Goal: Transaction & Acquisition: Book appointment/travel/reservation

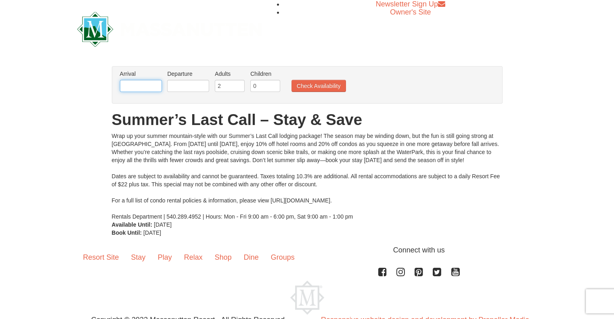
click at [126, 84] on input "text" at bounding box center [141, 86] width 42 height 12
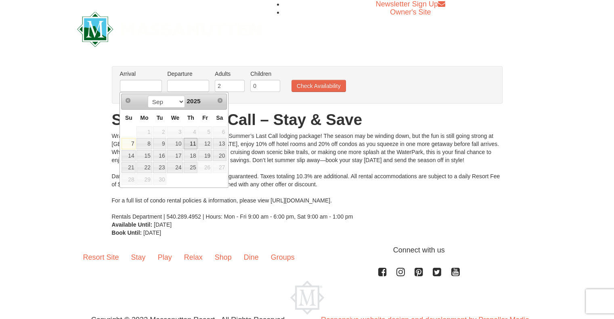
click at [189, 145] on link "11" at bounding box center [191, 143] width 14 height 11
type input "[DATE]"
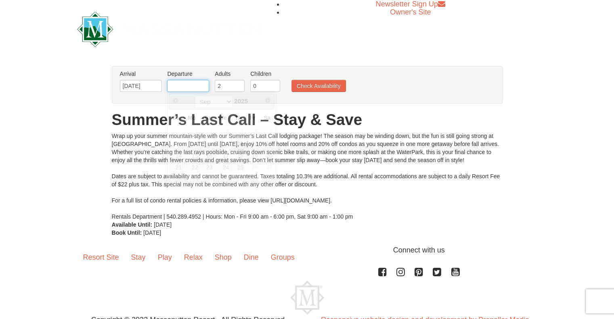
click at [185, 85] on input "text" at bounding box center [188, 86] width 42 height 12
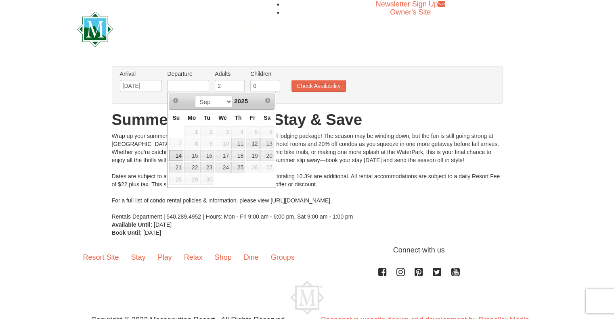
click at [179, 155] on link "14" at bounding box center [176, 155] width 14 height 11
type input "[DATE]"
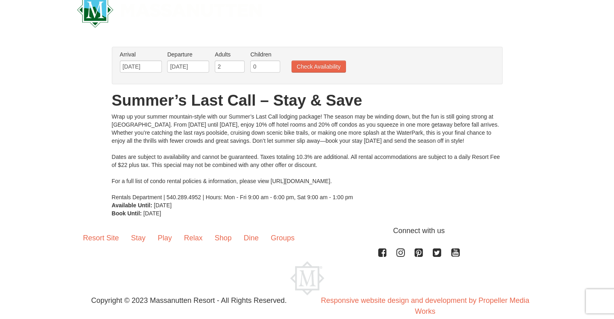
scroll to position [21, 0]
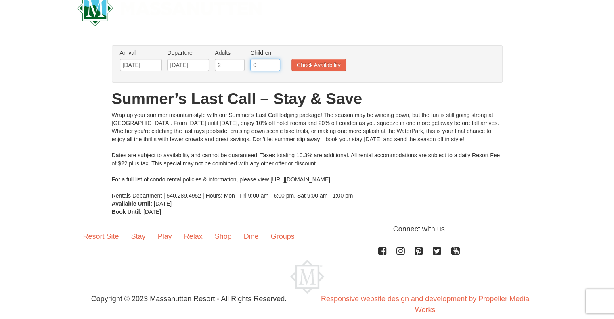
click at [257, 67] on input "0" at bounding box center [265, 65] width 30 height 12
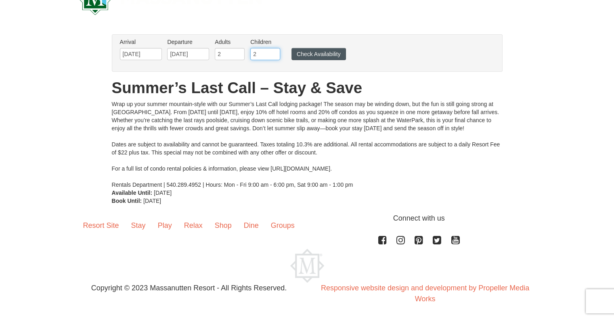
type input "2"
click at [311, 54] on button "Check Availability" at bounding box center [318, 54] width 54 height 12
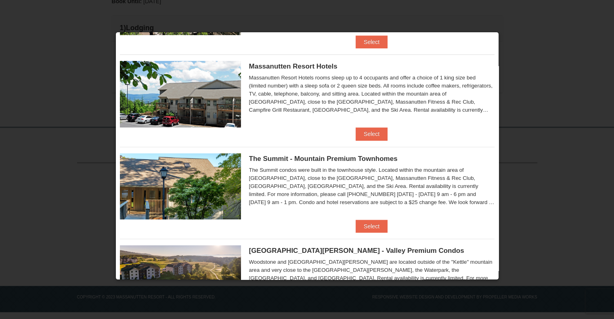
scroll to position [315, 0]
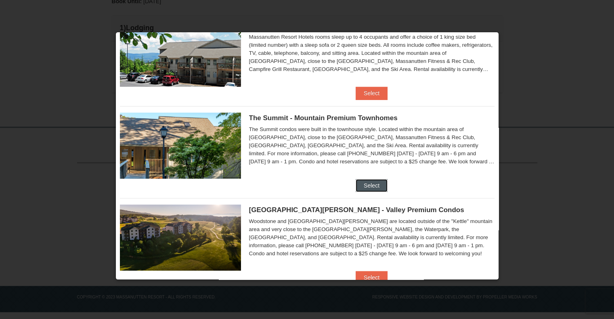
click at [367, 182] on button "Select" at bounding box center [371, 185] width 32 height 13
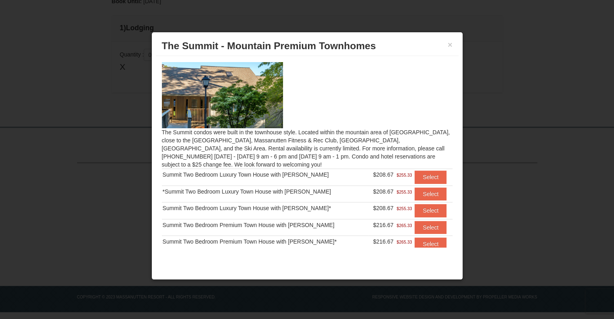
scroll to position [35, 0]
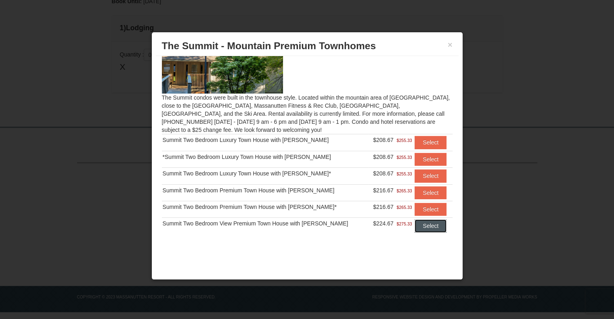
click at [420, 228] on button "Select" at bounding box center [430, 226] width 32 height 13
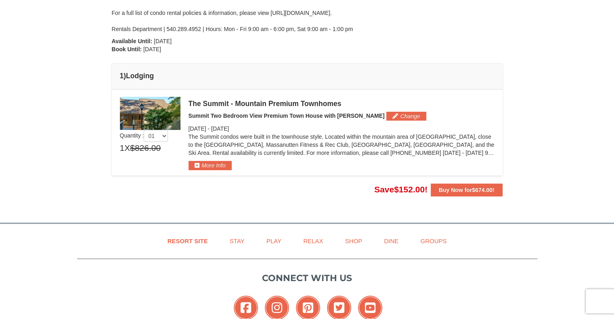
scroll to position [150, 0]
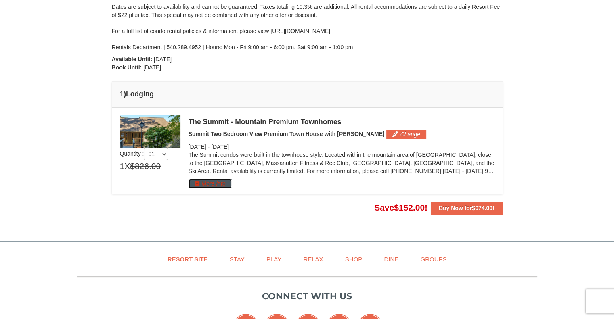
click at [208, 181] on button "More Info" at bounding box center [209, 183] width 43 height 9
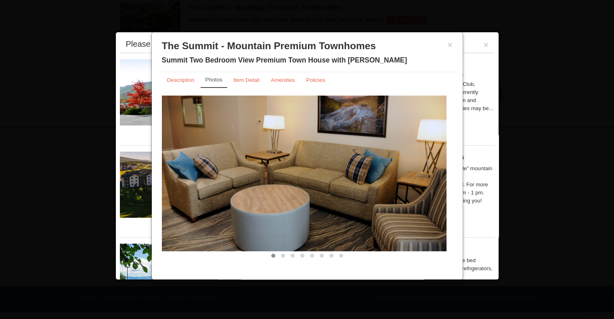
scroll to position [5, 0]
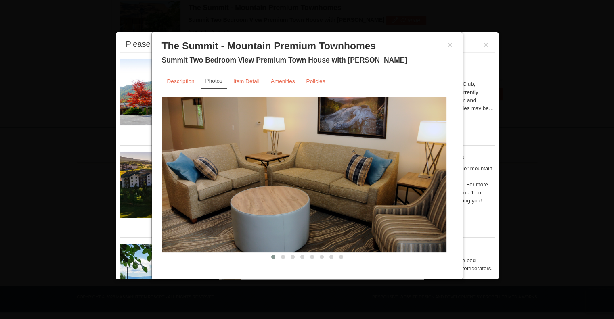
click at [421, 169] on img at bounding box center [304, 175] width 284 height 156
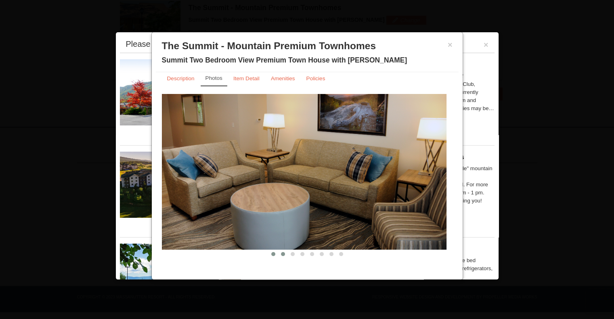
click at [281, 251] on button at bounding box center [283, 254] width 10 height 8
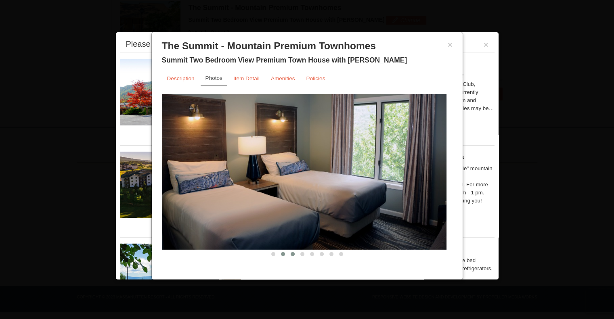
click at [291, 256] on button at bounding box center [293, 254] width 10 height 8
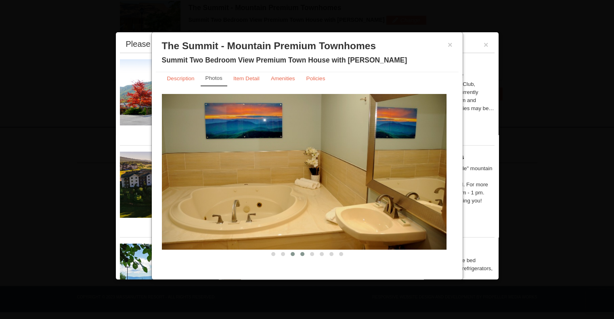
click at [301, 255] on button at bounding box center [302, 254] width 10 height 8
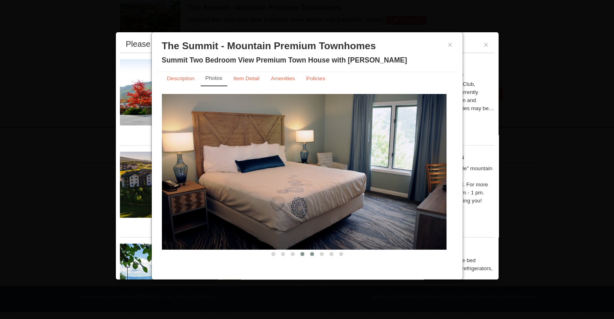
click at [309, 256] on button at bounding box center [312, 254] width 10 height 8
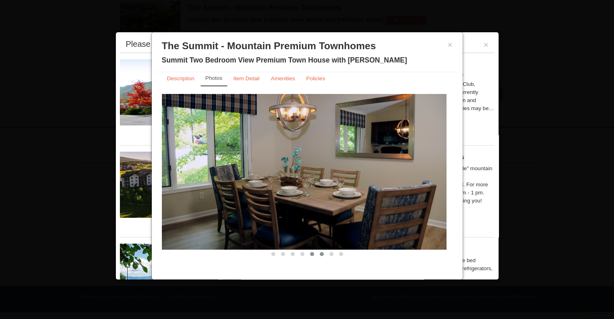
click at [317, 255] on button at bounding box center [322, 254] width 10 height 8
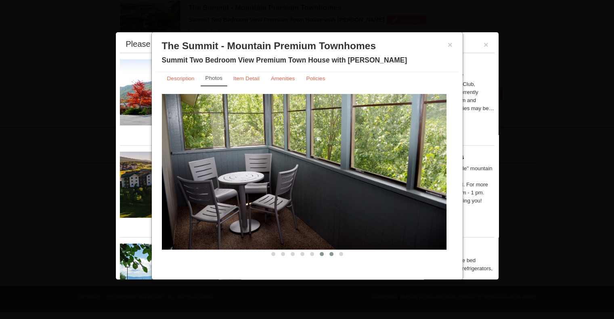
click at [329, 255] on span at bounding box center [331, 254] width 4 height 4
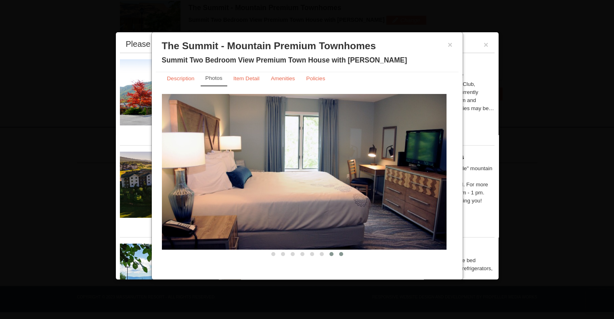
click at [336, 255] on button at bounding box center [341, 254] width 10 height 8
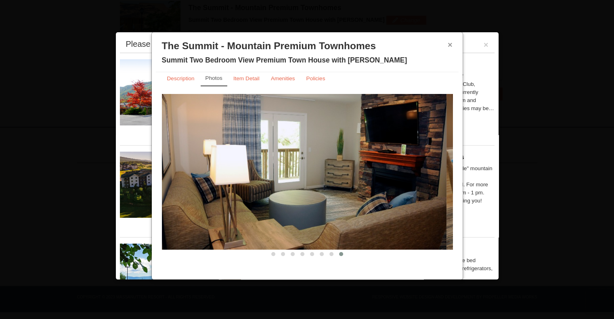
click at [450, 48] on button "×" at bounding box center [449, 45] width 5 height 8
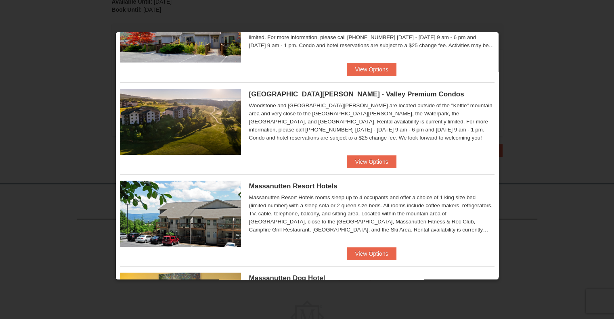
scroll to position [9, 0]
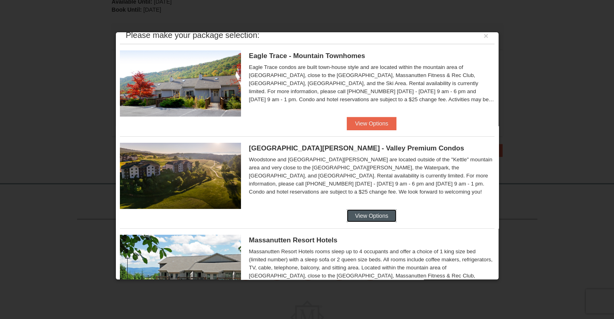
click at [360, 217] on button "View Options" at bounding box center [371, 215] width 49 height 13
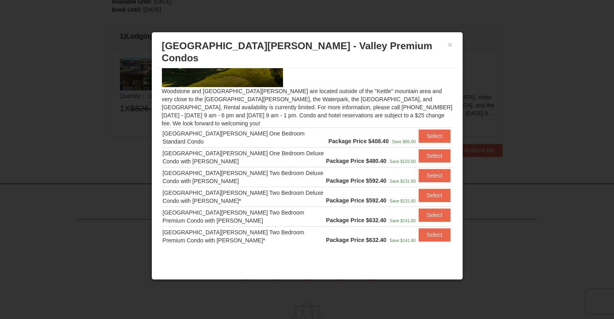
scroll to position [0, 0]
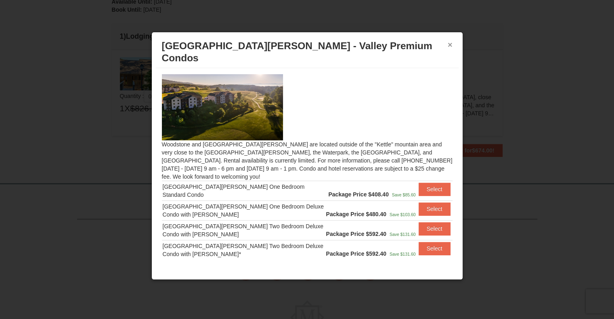
click at [448, 46] on button "×" at bounding box center [449, 45] width 5 height 8
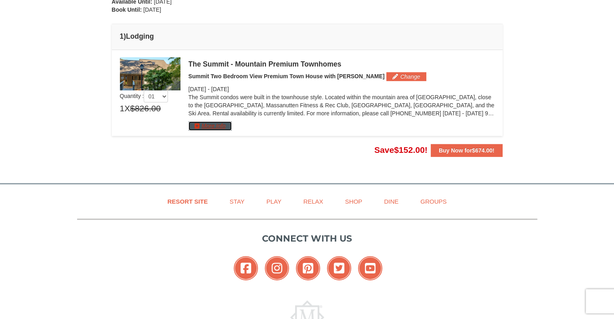
drag, startPoint x: 211, startPoint y: 121, endPoint x: 283, endPoint y: 96, distance: 75.9
click at [283, 96] on div "The Summit - Mountain Premium Townhomes Summit Two Bedroom View Premium Town Ho…" at bounding box center [341, 93] width 306 height 73
click at [386, 78] on button "Change" at bounding box center [406, 76] width 40 height 9
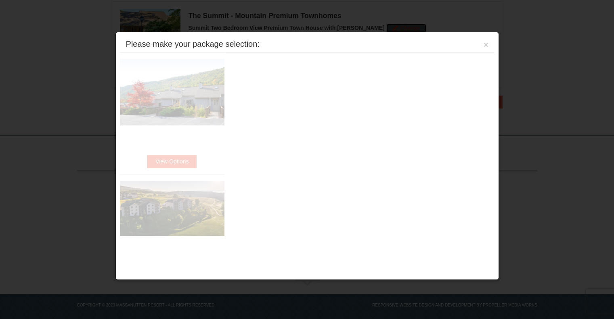
scroll to position [264, 0]
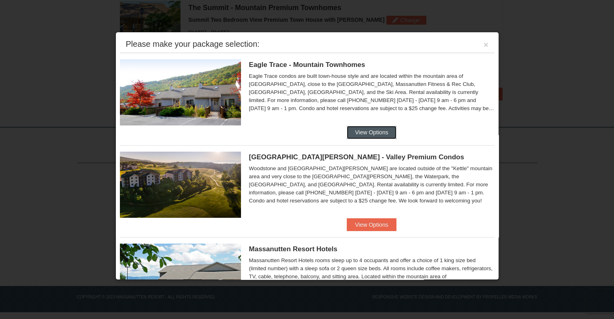
click at [368, 127] on button "View Options" at bounding box center [371, 132] width 49 height 13
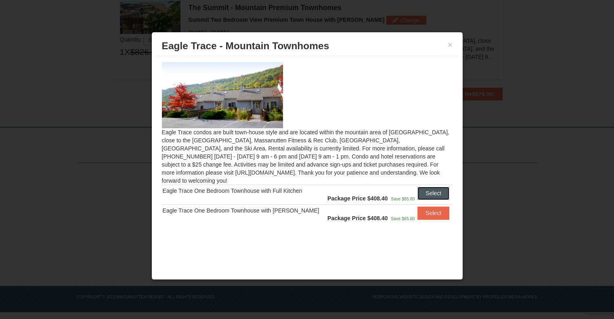
click at [421, 187] on button "Select" at bounding box center [433, 193] width 32 height 13
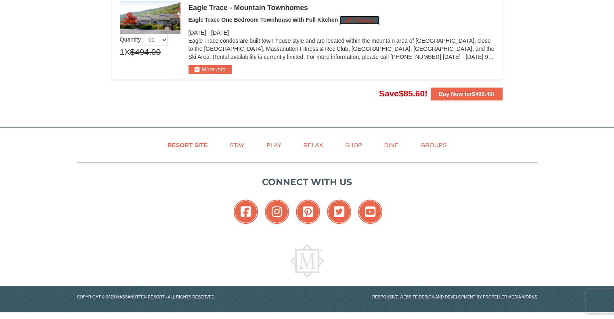
click at [353, 21] on button "Change" at bounding box center [359, 20] width 40 height 9
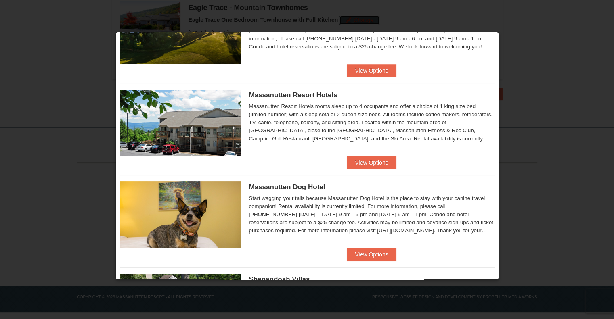
scroll to position [153, 0]
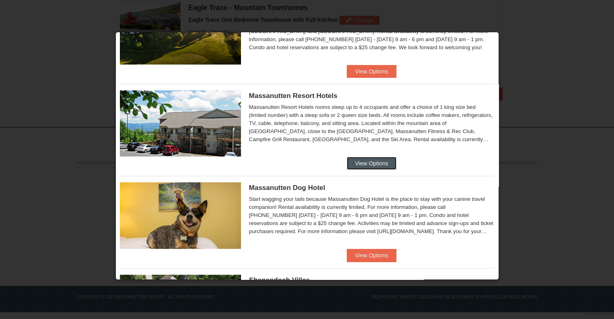
click at [355, 165] on button "View Options" at bounding box center [371, 163] width 49 height 13
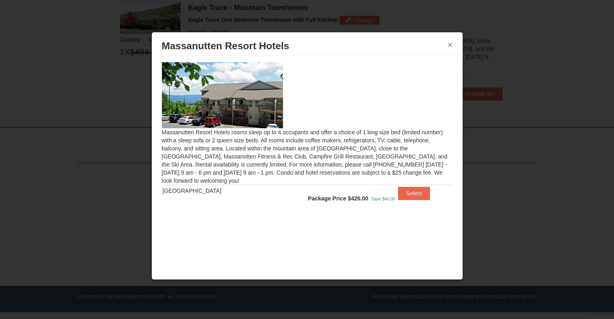
click at [450, 44] on button "×" at bounding box center [449, 45] width 5 height 8
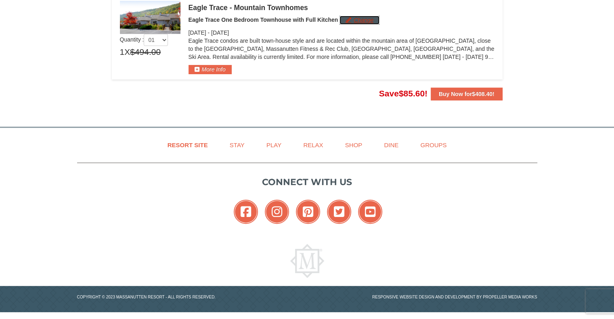
click at [360, 21] on button "Change" at bounding box center [359, 20] width 40 height 9
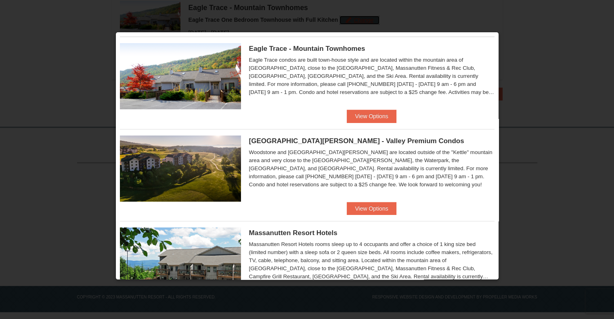
scroll to position [16, 0]
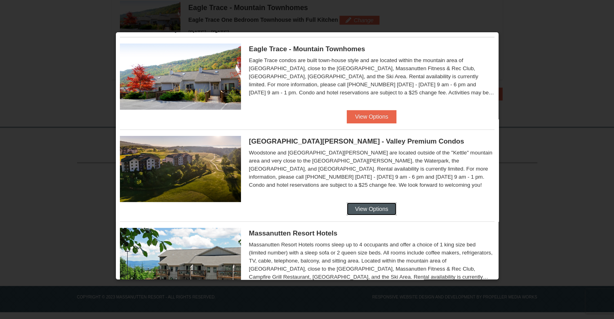
click at [358, 206] on button "View Options" at bounding box center [371, 209] width 49 height 13
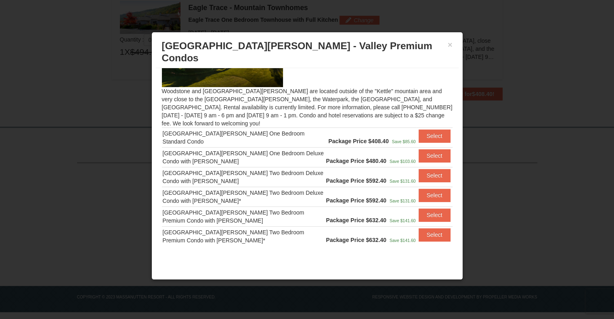
scroll to position [0, 0]
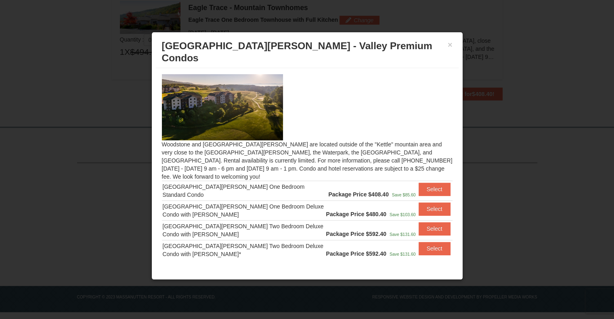
click at [446, 46] on h3 "[GEOGRAPHIC_DATA][PERSON_NAME] - Valley Premium Condos" at bounding box center [307, 52] width 291 height 24
click at [449, 45] on button "×" at bounding box center [449, 45] width 5 height 8
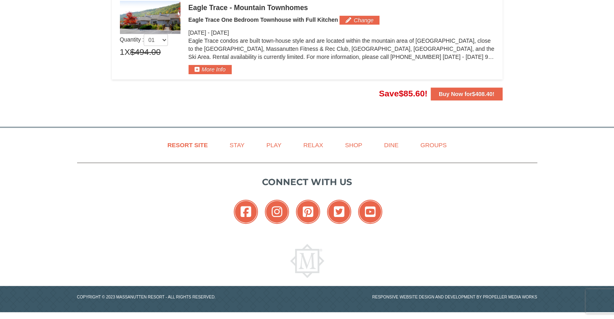
click at [368, 25] on div "Eagle Trace - Mountain Townhomes Eagle Trace One Bedroom Townhouse with Full Ki…" at bounding box center [341, 37] width 306 height 73
click at [368, 19] on button "Change" at bounding box center [359, 20] width 40 height 9
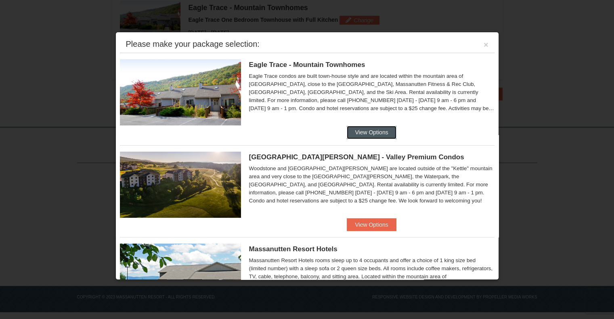
click at [372, 128] on button "View Options" at bounding box center [371, 132] width 49 height 13
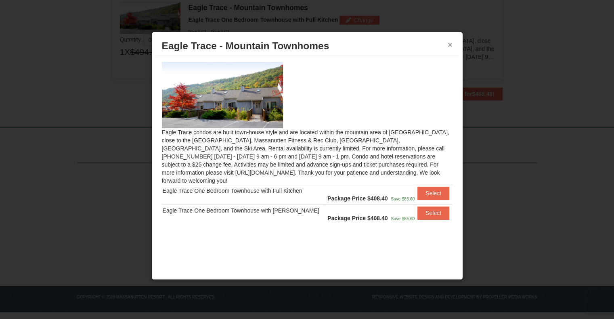
click at [450, 43] on button "×" at bounding box center [449, 45] width 5 height 8
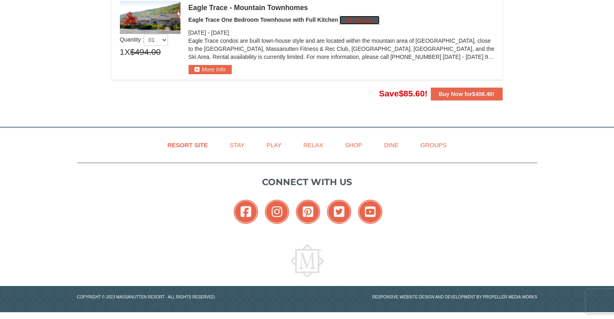
click at [360, 17] on button "Change" at bounding box center [359, 20] width 40 height 9
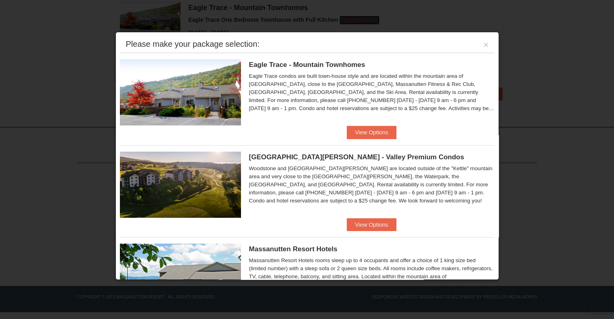
scroll to position [75, 0]
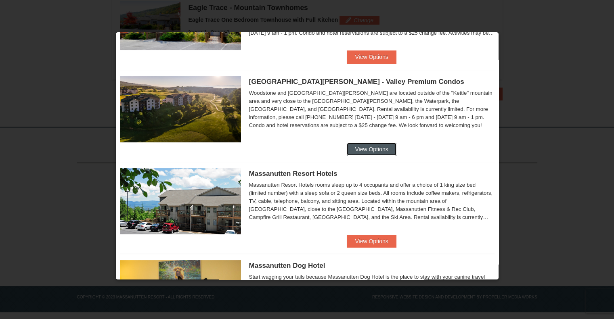
click at [384, 148] on button "View Options" at bounding box center [371, 149] width 49 height 13
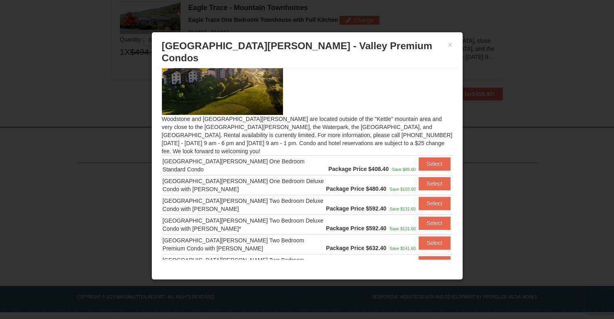
scroll to position [24, 0]
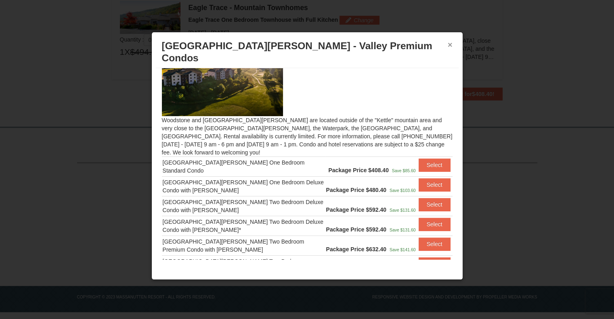
click at [450, 45] on button "×" at bounding box center [449, 45] width 5 height 8
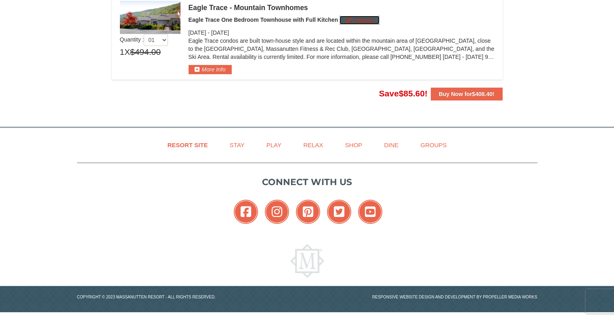
click at [368, 19] on button "Change" at bounding box center [359, 20] width 40 height 9
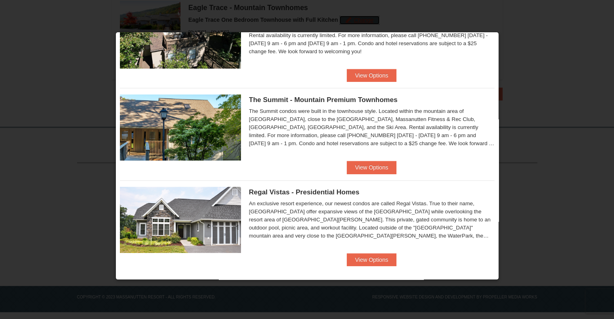
scroll to position [429, 0]
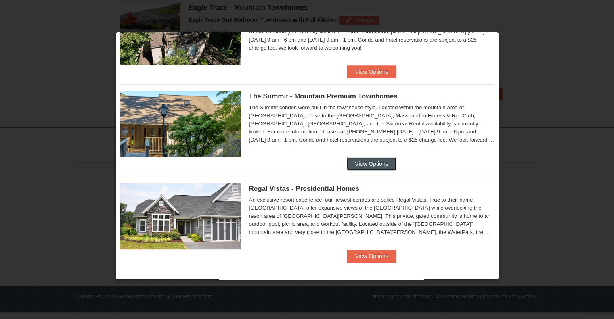
click at [349, 167] on button "View Options" at bounding box center [371, 163] width 49 height 13
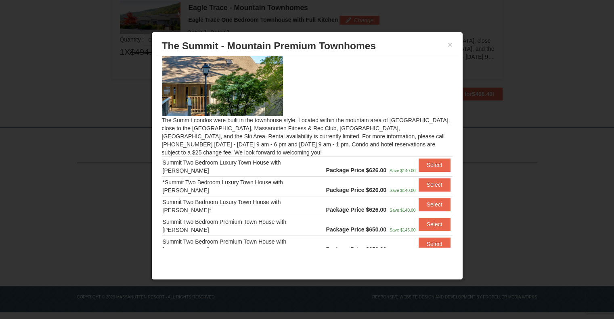
scroll to position [0, 0]
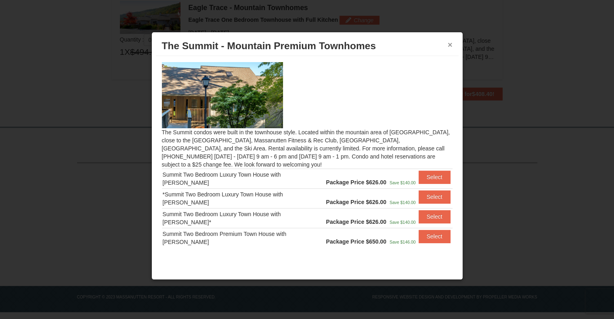
click at [450, 43] on button "×" at bounding box center [449, 45] width 5 height 8
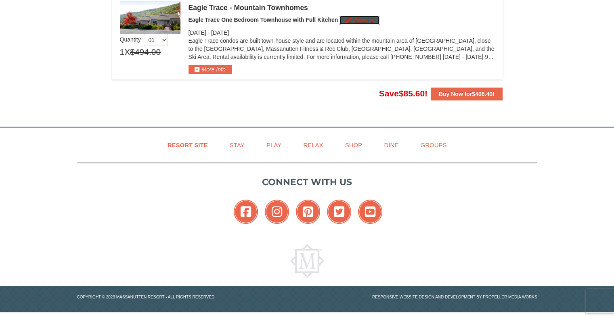
click at [364, 22] on button "Change" at bounding box center [359, 20] width 40 height 9
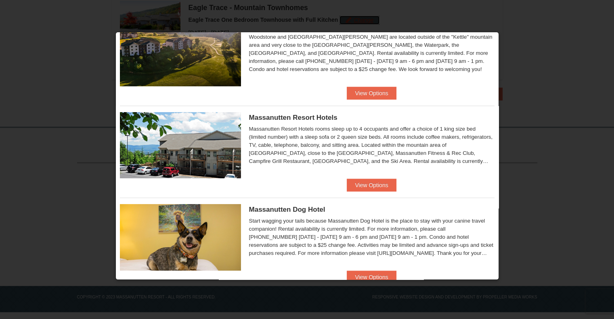
scroll to position [131, 0]
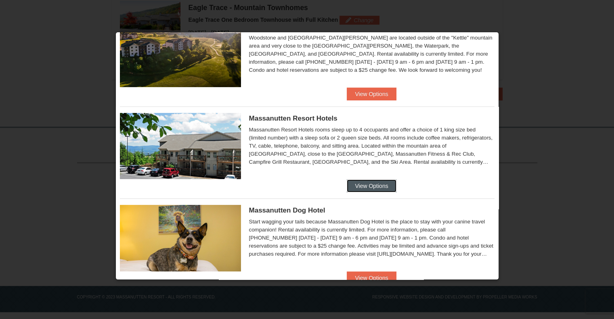
click at [357, 190] on button "View Options" at bounding box center [371, 186] width 49 height 13
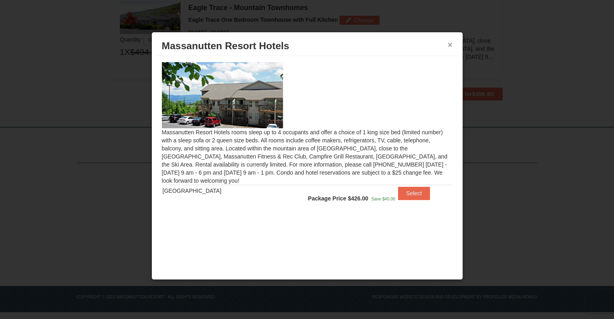
click at [449, 43] on button "×" at bounding box center [449, 45] width 5 height 8
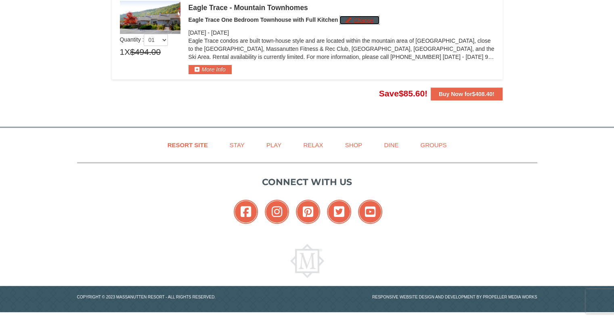
click at [361, 20] on button "Change" at bounding box center [359, 20] width 40 height 9
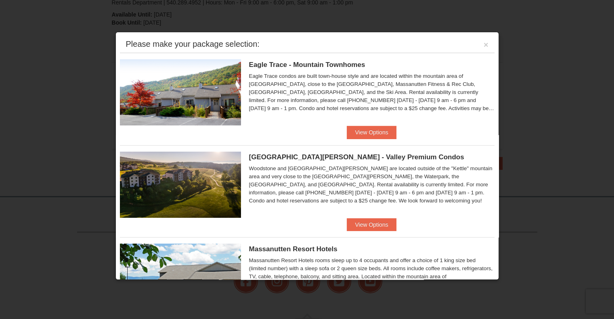
scroll to position [190, 0]
click at [368, 133] on button "View Options" at bounding box center [371, 132] width 49 height 13
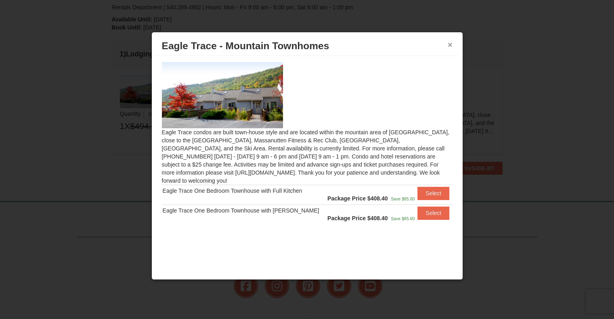
click at [452, 43] on button "×" at bounding box center [449, 45] width 5 height 8
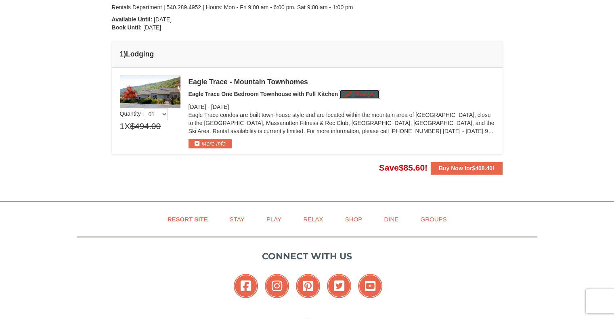
click at [375, 96] on button "Change" at bounding box center [359, 94] width 40 height 9
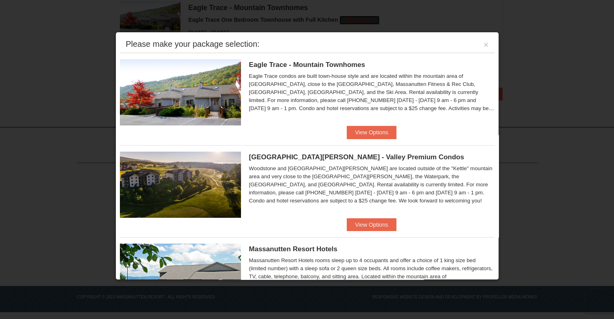
scroll to position [37, 0]
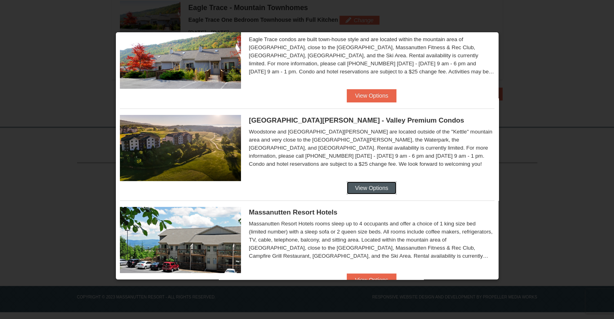
click at [366, 185] on button "View Options" at bounding box center [371, 188] width 49 height 13
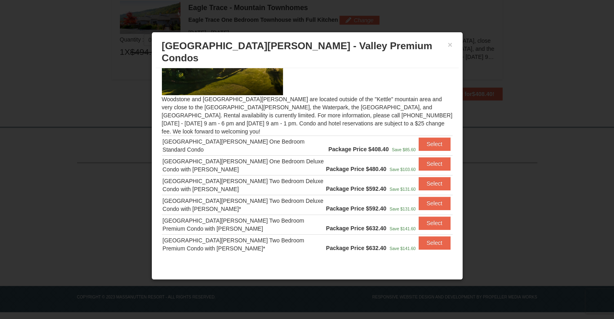
scroll to position [42, 0]
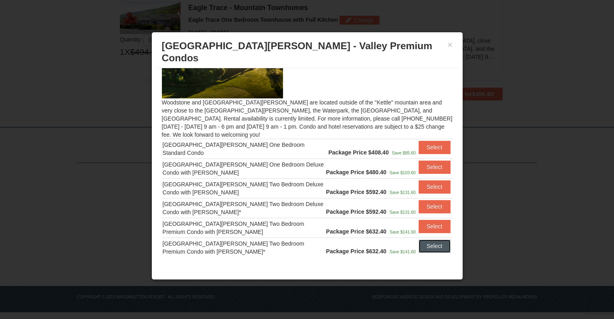
click at [424, 240] on button "Select" at bounding box center [434, 246] width 32 height 13
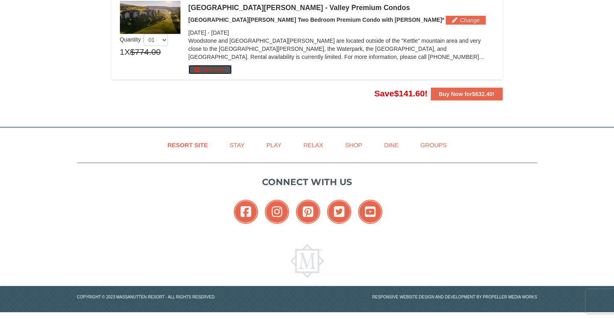
click at [231, 67] on button "More Info" at bounding box center [209, 69] width 43 height 9
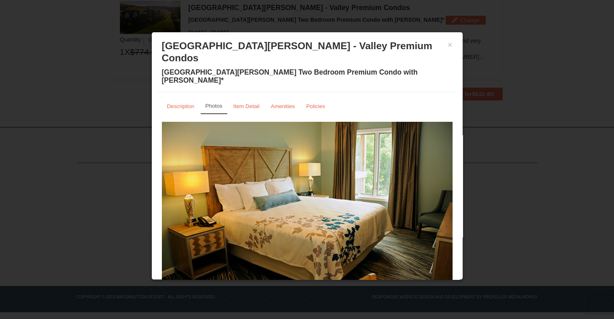
scroll to position [11, 0]
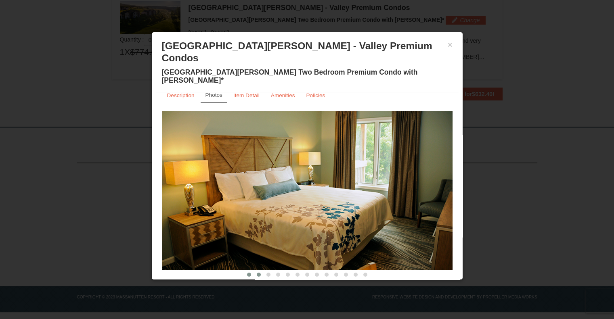
click at [257, 271] on button at bounding box center [259, 275] width 10 height 8
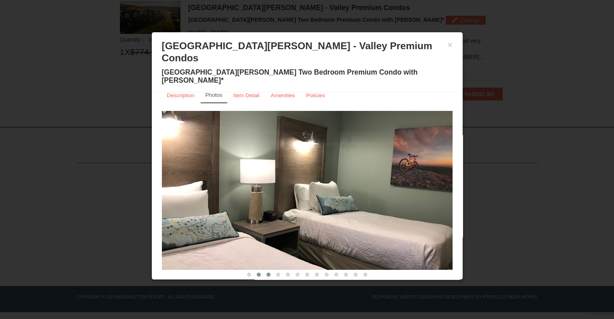
click at [266, 273] on span at bounding box center [268, 275] width 4 height 4
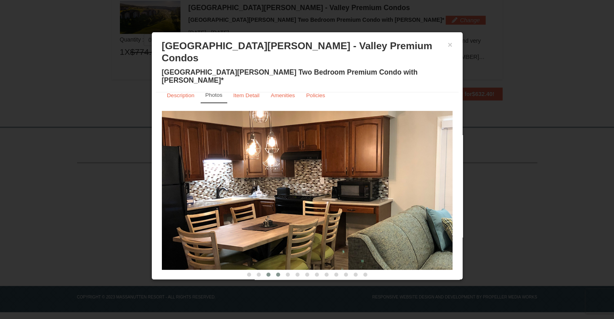
click at [276, 273] on span at bounding box center [278, 275] width 4 height 4
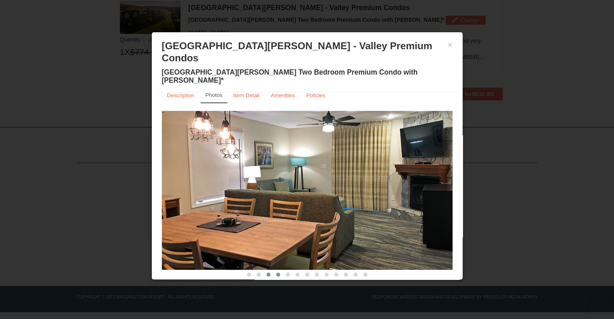
click at [268, 271] on button at bounding box center [268, 275] width 10 height 8
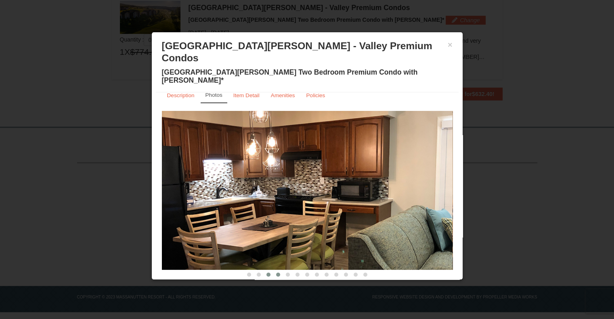
click at [276, 273] on span at bounding box center [278, 275] width 4 height 4
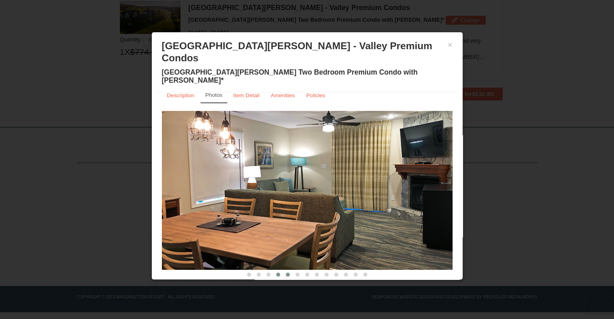
click at [286, 273] on span at bounding box center [288, 275] width 4 height 4
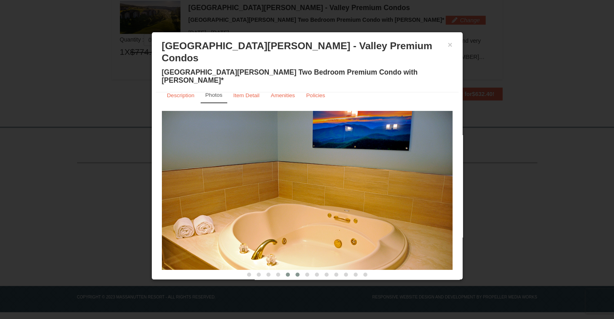
click at [293, 271] on button at bounding box center [298, 275] width 10 height 8
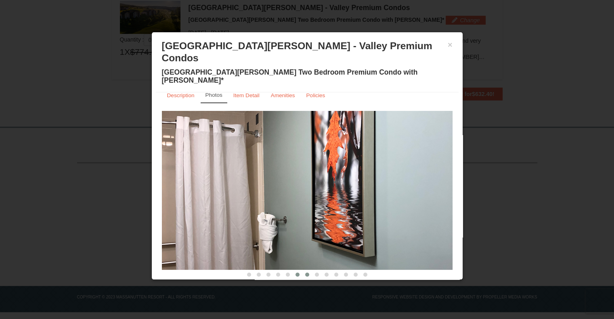
click at [302, 271] on button at bounding box center [307, 275] width 10 height 8
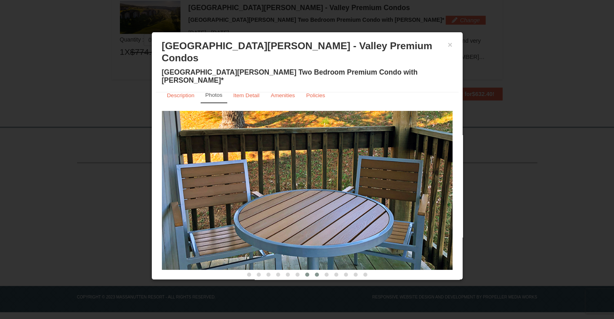
click at [312, 271] on button at bounding box center [317, 275] width 10 height 8
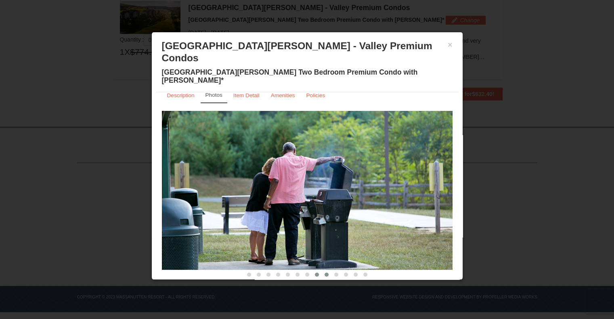
click at [322, 271] on button at bounding box center [327, 275] width 10 height 8
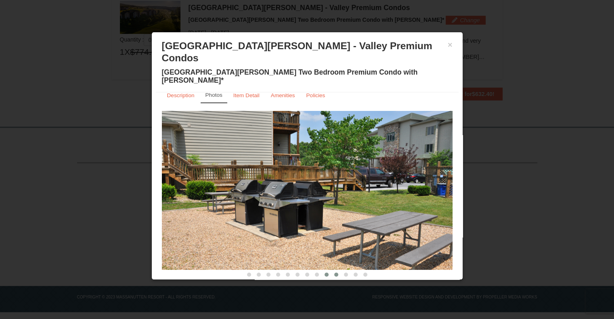
click at [331, 271] on button at bounding box center [336, 275] width 10 height 8
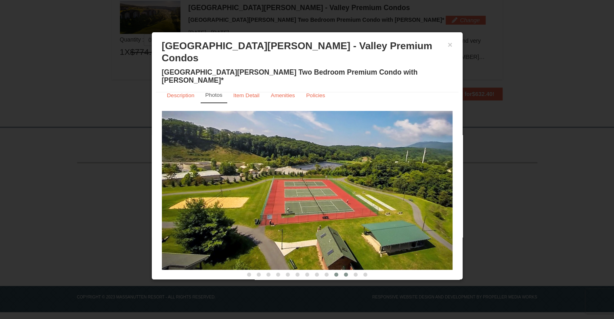
click at [344, 273] on span at bounding box center [346, 275] width 4 height 4
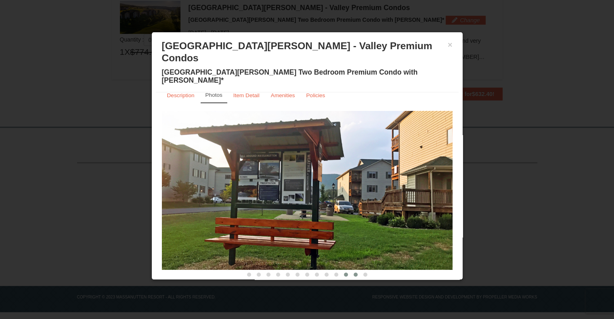
click at [353, 273] on span at bounding box center [355, 275] width 4 height 4
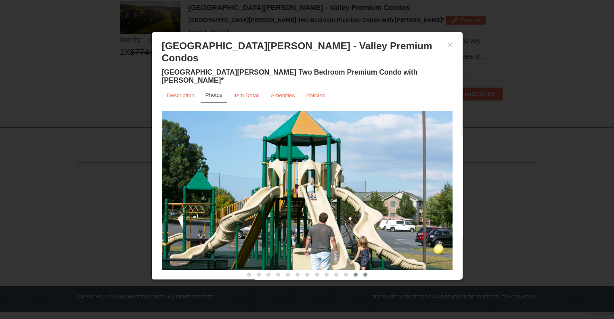
click at [363, 273] on span at bounding box center [365, 275] width 4 height 4
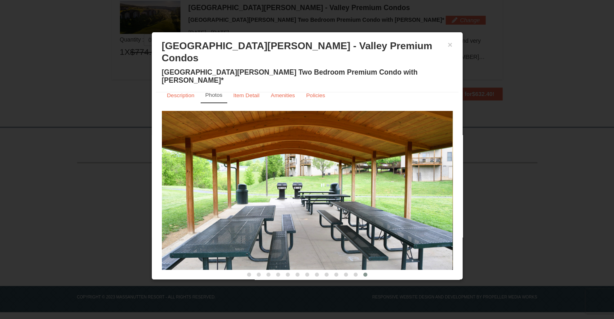
click at [449, 39] on div "× Woodstone Meadows - Valley Premium Condos Woodstone Meadows Two Bedroom Premi…" at bounding box center [307, 64] width 303 height 56
click at [449, 44] on button "×" at bounding box center [449, 45] width 5 height 8
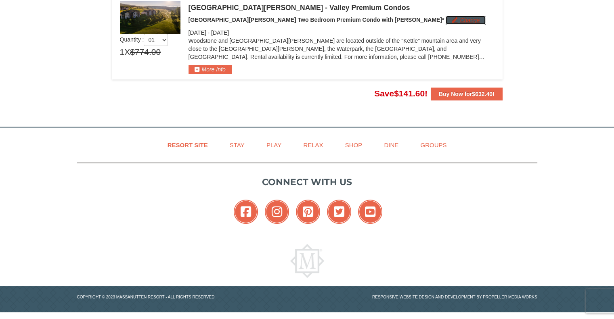
click at [445, 16] on button "Change" at bounding box center [465, 20] width 40 height 9
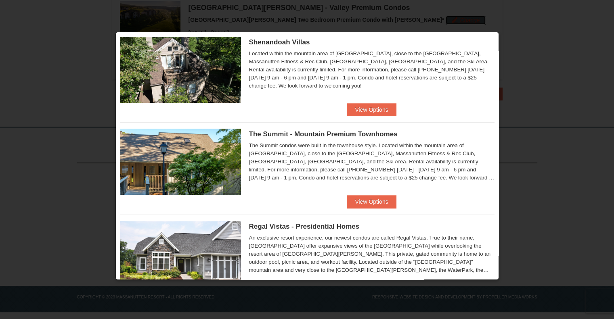
scroll to position [429, 0]
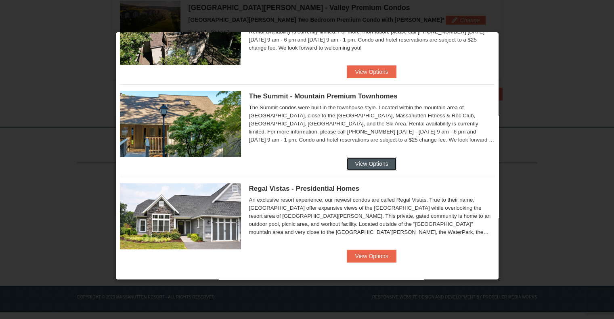
click at [360, 164] on button "View Options" at bounding box center [371, 163] width 49 height 13
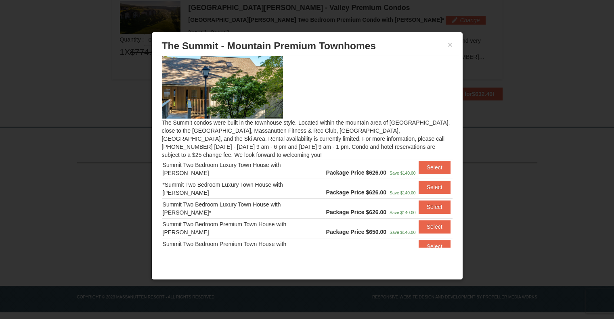
scroll to position [53, 0]
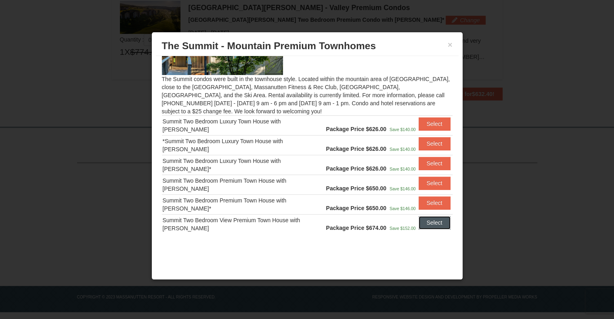
click at [429, 220] on button "Select" at bounding box center [434, 222] width 32 height 13
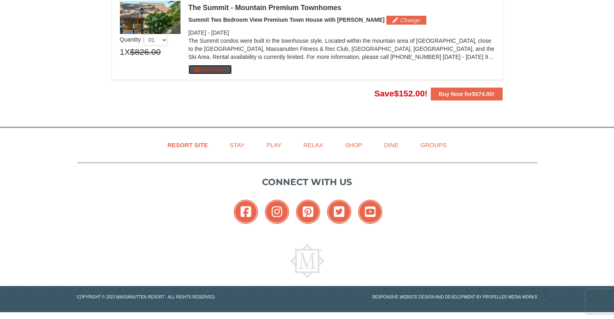
click at [223, 69] on button "More Info" at bounding box center [209, 69] width 43 height 9
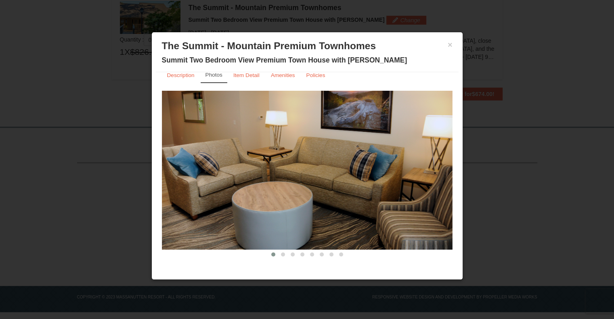
scroll to position [8, 0]
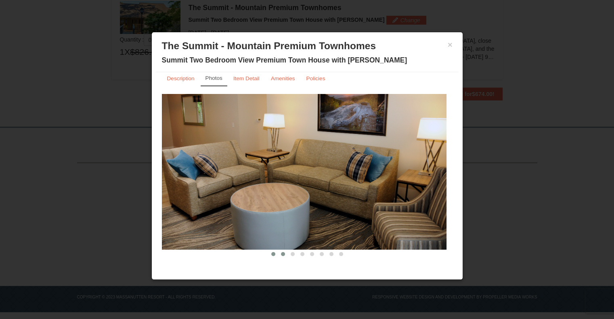
click at [281, 252] on span at bounding box center [283, 254] width 4 height 4
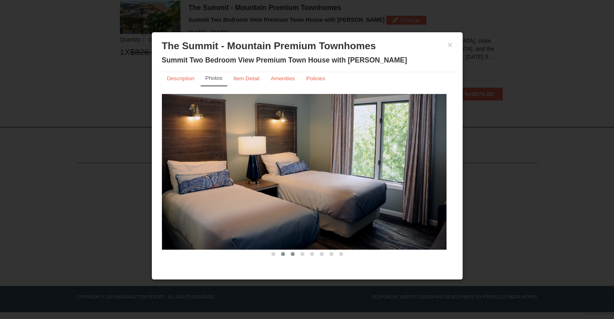
click at [291, 255] on span at bounding box center [293, 254] width 4 height 4
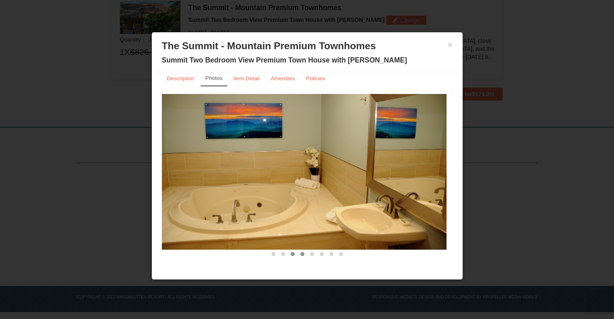
click at [300, 255] on span at bounding box center [302, 254] width 4 height 4
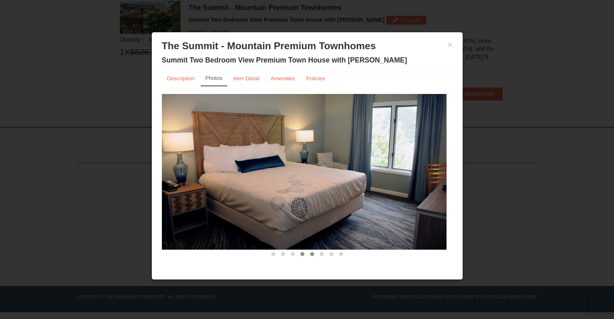
click at [310, 255] on span at bounding box center [312, 254] width 4 height 4
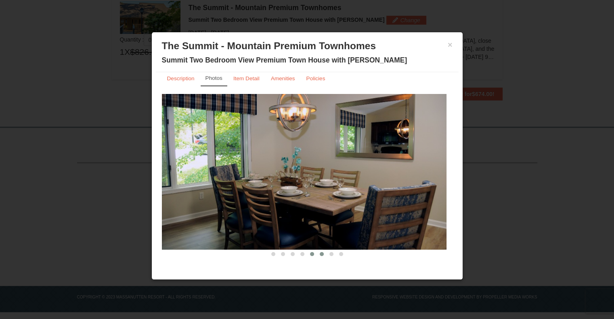
click at [319, 255] on button at bounding box center [322, 254] width 10 height 8
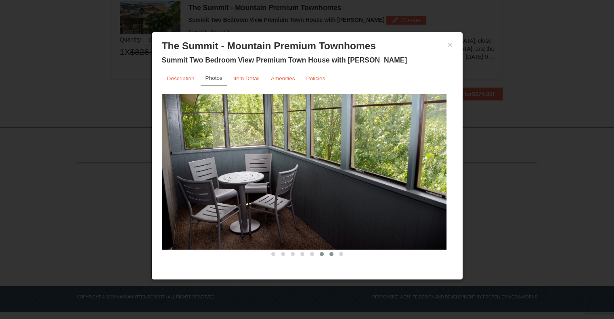
click at [326, 255] on button at bounding box center [331, 254] width 10 height 8
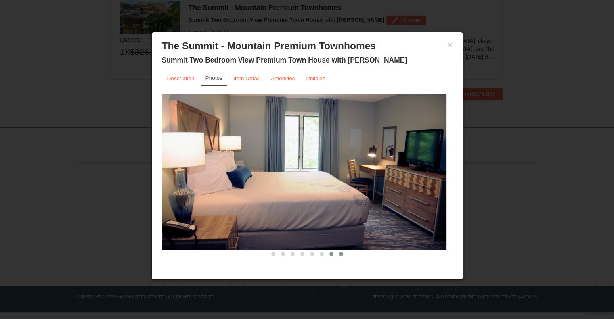
click at [336, 256] on button at bounding box center [341, 254] width 10 height 8
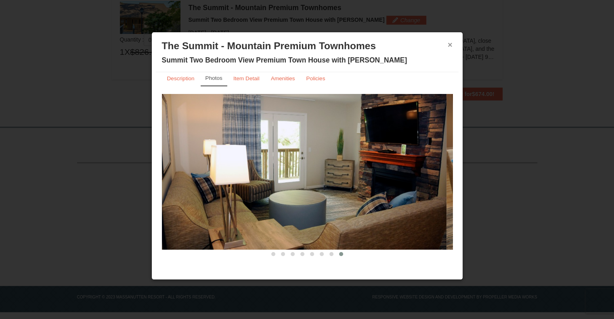
click at [451, 45] on button "×" at bounding box center [449, 45] width 5 height 8
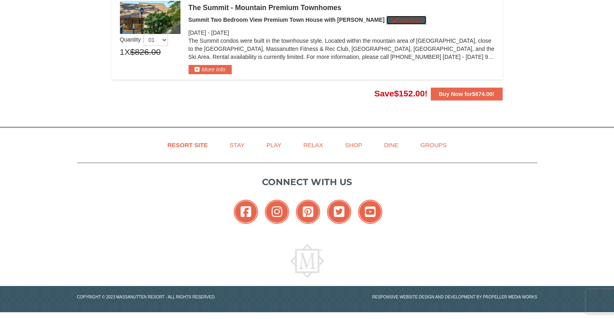
click at [389, 21] on button "Change" at bounding box center [406, 20] width 40 height 9
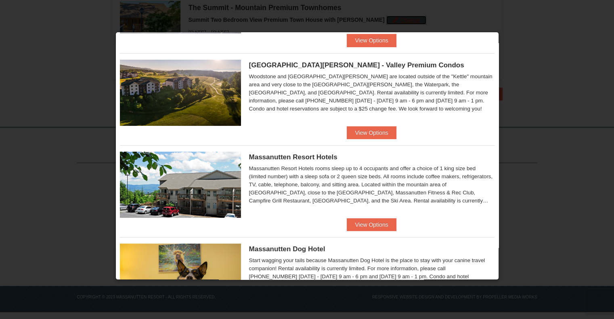
scroll to position [56, 0]
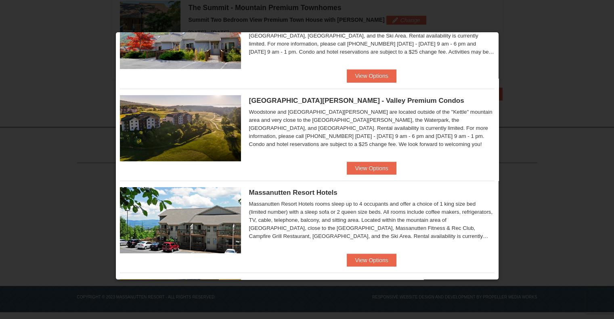
click at [363, 161] on div "Woodstone Meadows - Valley Premium Condos Woodstone and Woodstone Casa de Campo…" at bounding box center [307, 125] width 374 height 73
click at [355, 166] on button "View Options" at bounding box center [371, 168] width 49 height 13
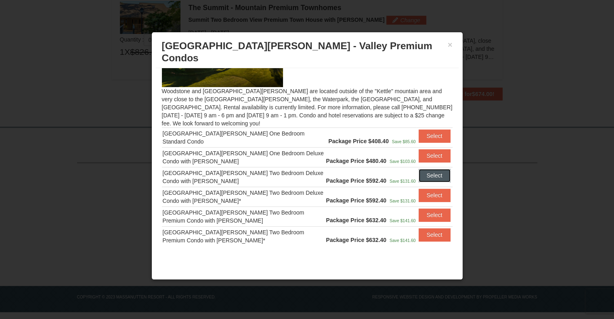
click at [418, 169] on button "Select" at bounding box center [434, 175] width 32 height 13
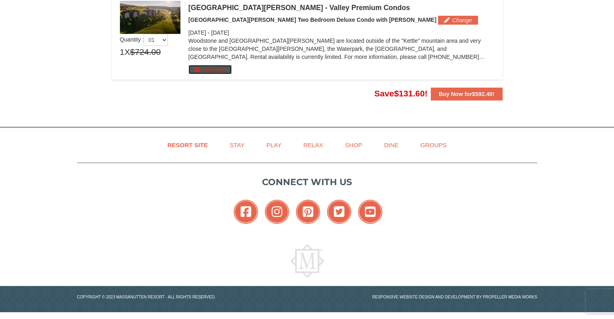
click at [209, 71] on button "More Info" at bounding box center [209, 69] width 43 height 9
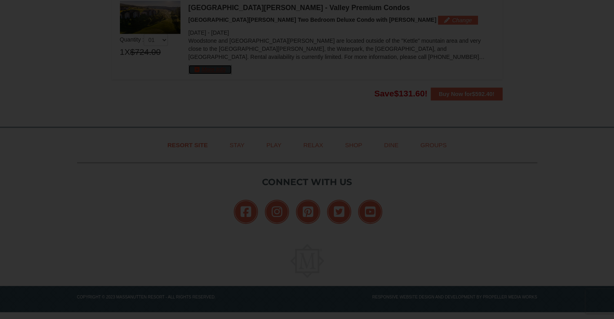
scroll to position [0, 0]
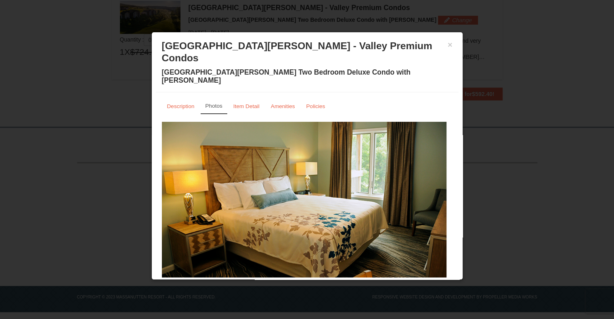
click at [257, 280] on span at bounding box center [259, 282] width 4 height 4
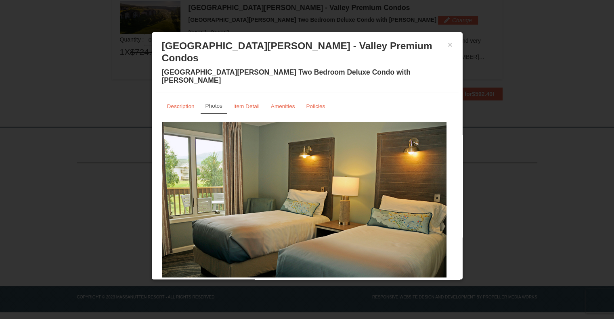
click at [265, 264] on div "× Woodstone Meadows - Valley Premium Condos Woodstone Meadows Two Bedroom Delux…" at bounding box center [307, 156] width 312 height 248
click at [266, 280] on span at bounding box center [268, 282] width 4 height 4
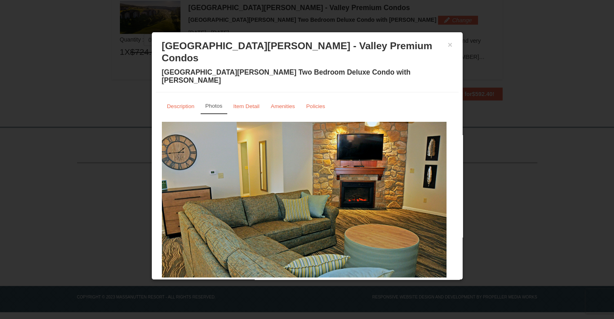
click at [275, 278] on button at bounding box center [278, 282] width 10 height 8
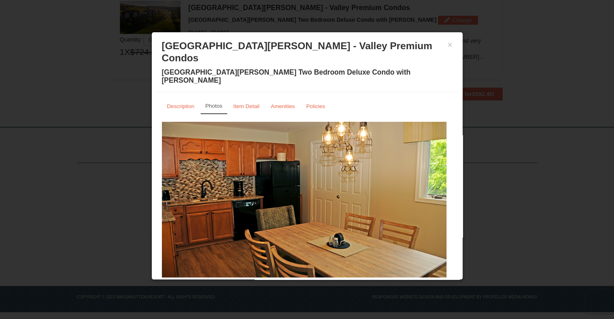
click at [286, 278] on button at bounding box center [288, 282] width 10 height 8
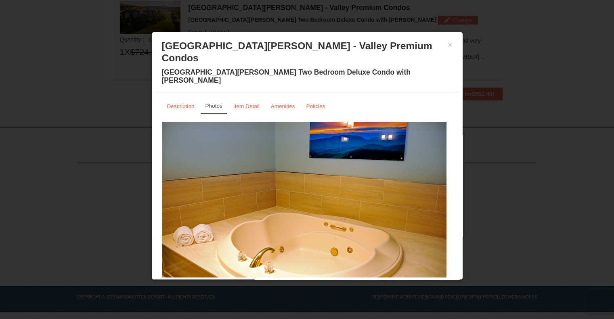
click at [295, 280] on span at bounding box center [297, 282] width 4 height 4
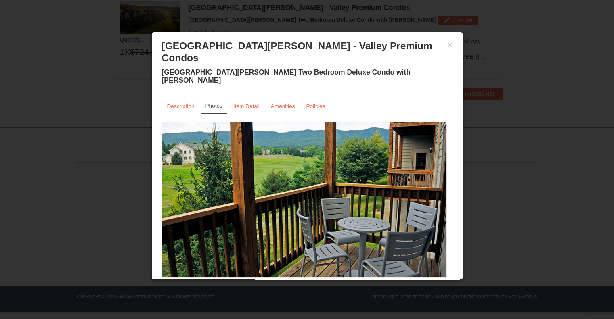
click at [302, 278] on button at bounding box center [307, 282] width 10 height 8
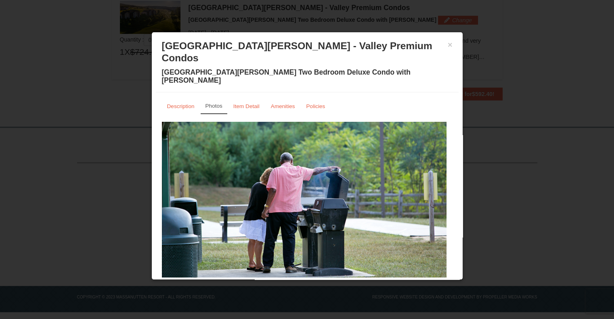
click at [315, 280] on span at bounding box center [317, 282] width 4 height 4
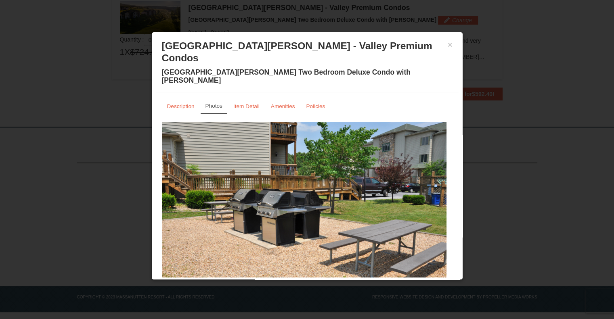
click at [322, 278] on button at bounding box center [327, 282] width 10 height 8
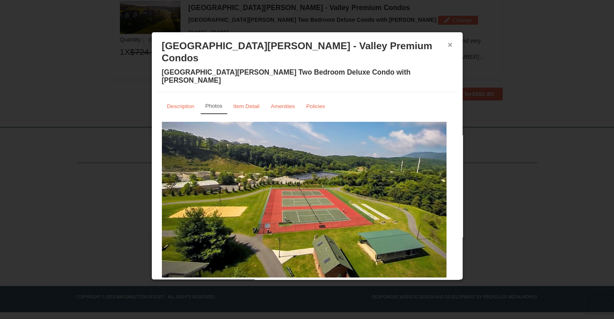
click at [448, 42] on button "×" at bounding box center [449, 45] width 5 height 8
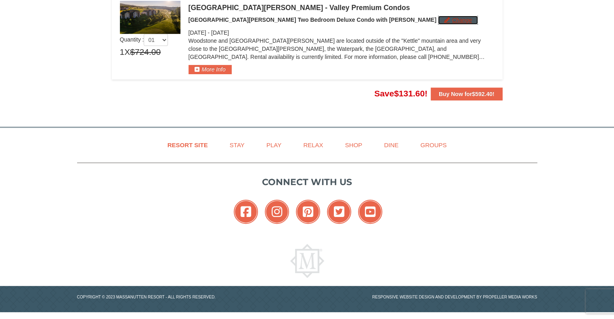
click at [438, 20] on button "Change" at bounding box center [458, 20] width 40 height 9
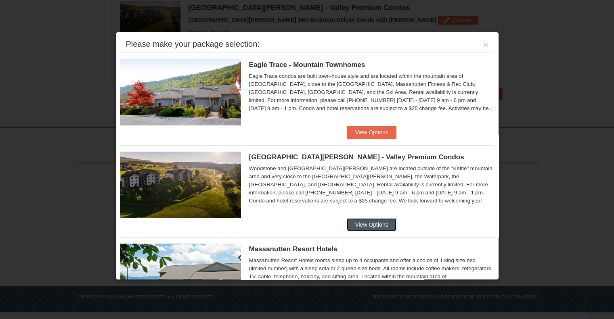
click at [353, 222] on button "View Options" at bounding box center [371, 224] width 49 height 13
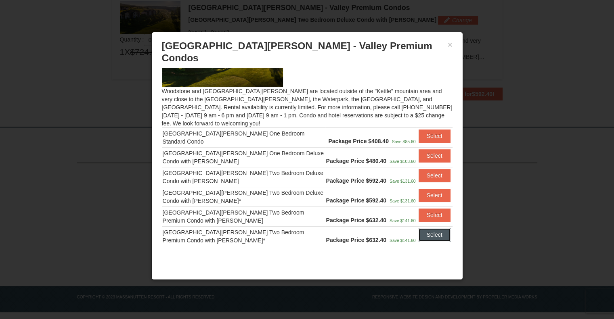
click at [420, 228] on button "Select" at bounding box center [434, 234] width 32 height 13
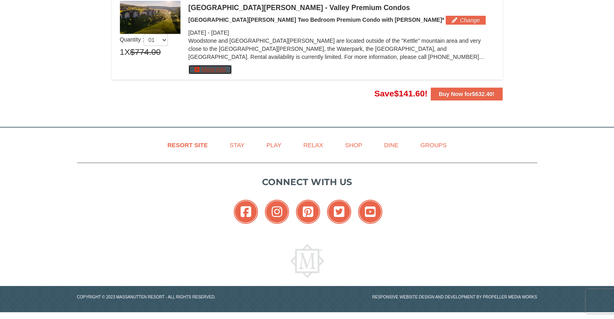
click at [218, 70] on button "More Info" at bounding box center [209, 69] width 43 height 9
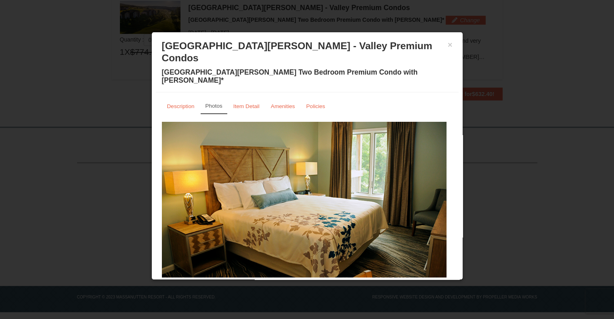
click at [254, 278] on button at bounding box center [259, 282] width 10 height 8
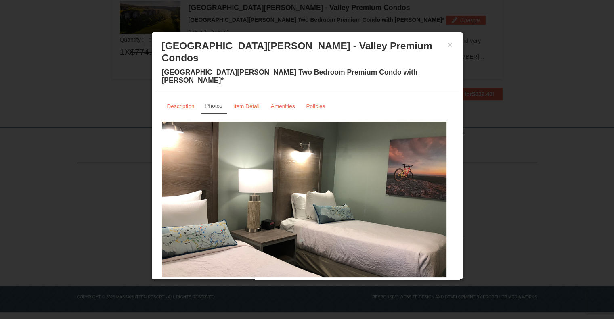
click at [263, 278] on button at bounding box center [268, 282] width 10 height 8
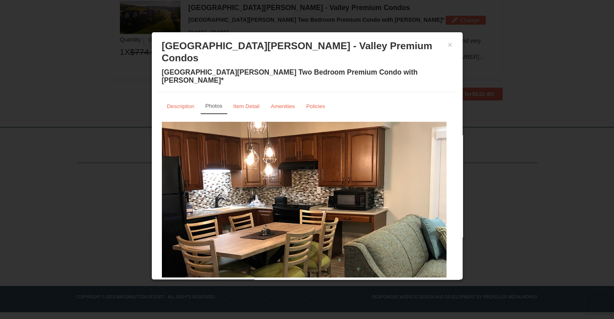
click at [276, 280] on span at bounding box center [278, 282] width 4 height 4
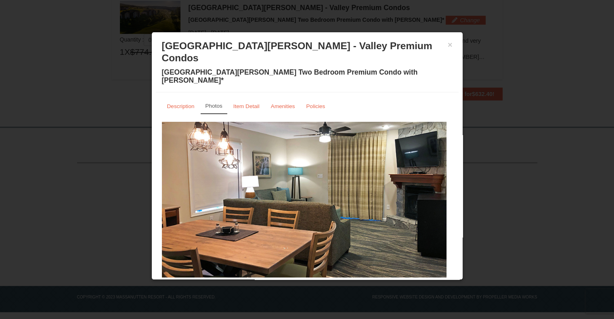
click at [286, 280] on span at bounding box center [288, 282] width 4 height 4
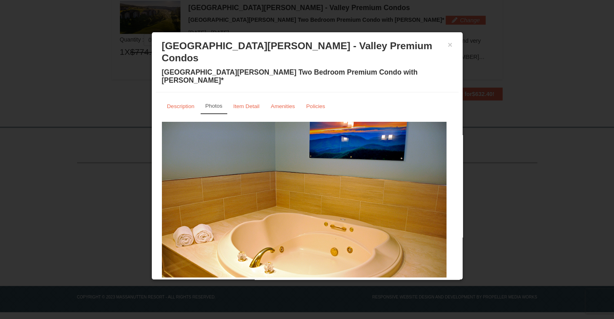
click at [295, 280] on span at bounding box center [297, 282] width 4 height 4
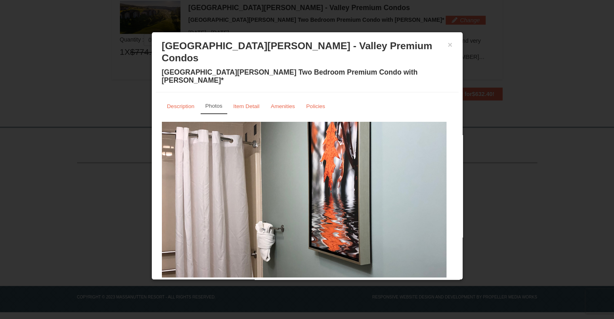
click at [302, 278] on button at bounding box center [307, 282] width 10 height 8
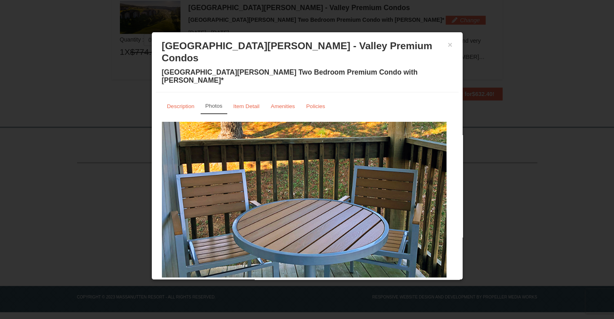
click at [315, 280] on span at bounding box center [317, 282] width 4 height 4
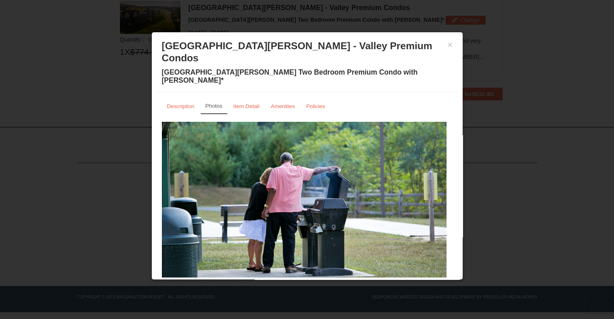
click at [324, 280] on span at bounding box center [326, 282] width 4 height 4
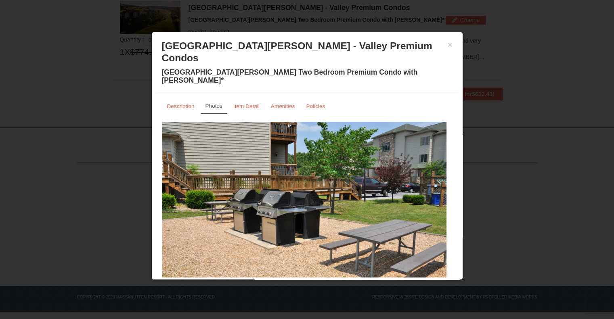
click at [336, 278] on button at bounding box center [336, 282] width 10 height 8
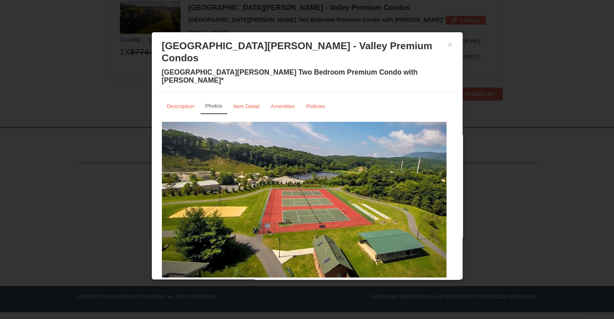
click at [344, 280] on span at bounding box center [346, 282] width 4 height 4
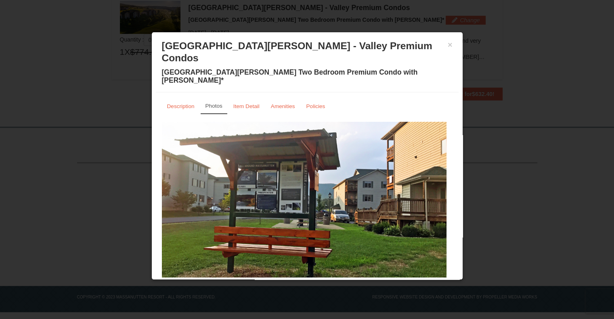
click at [353, 280] on span at bounding box center [355, 282] width 4 height 4
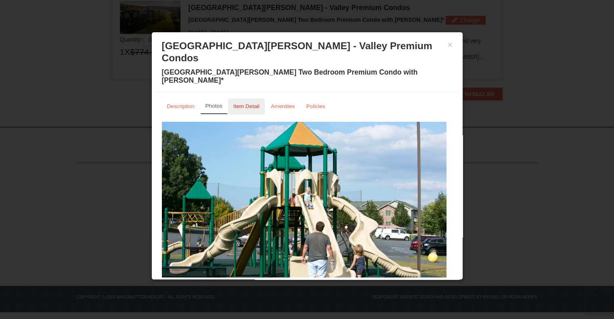
click at [260, 98] on link "Item Detail" at bounding box center [246, 106] width 37 height 16
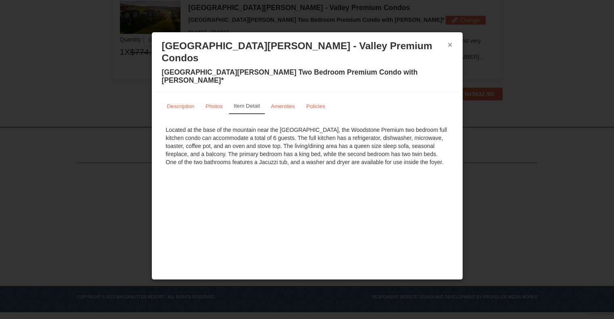
click at [452, 43] on button "×" at bounding box center [449, 45] width 5 height 8
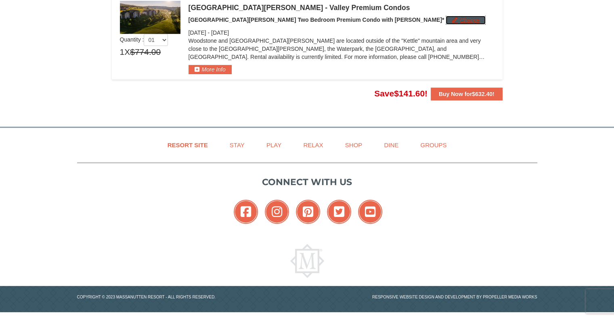
click at [445, 22] on button "Change" at bounding box center [465, 20] width 40 height 9
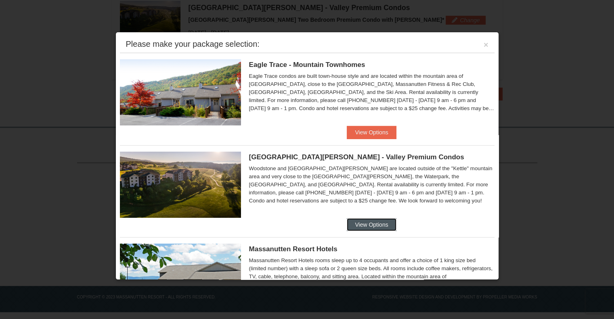
click at [368, 224] on button "View Options" at bounding box center [371, 224] width 49 height 13
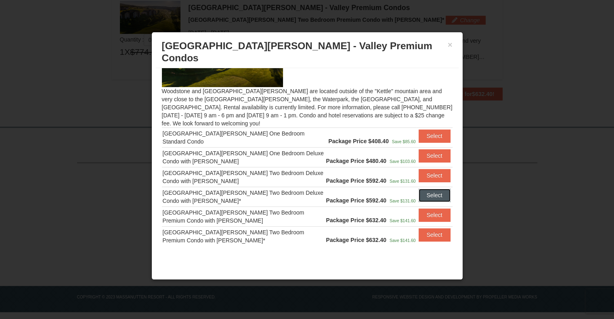
click at [428, 189] on button "Select" at bounding box center [434, 195] width 32 height 13
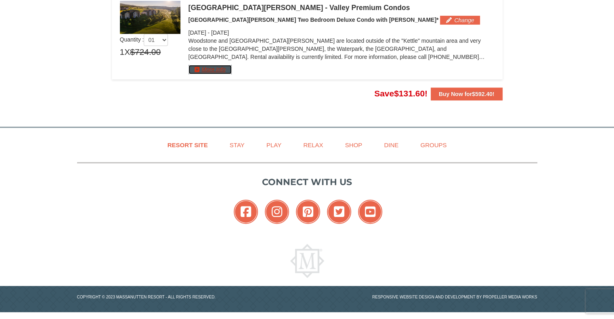
click at [212, 69] on button "More Info" at bounding box center [209, 69] width 43 height 9
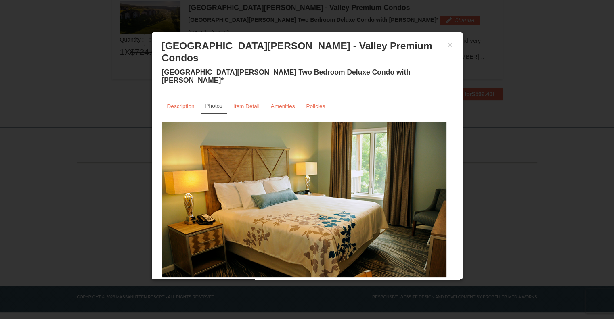
click at [254, 278] on button at bounding box center [259, 282] width 10 height 8
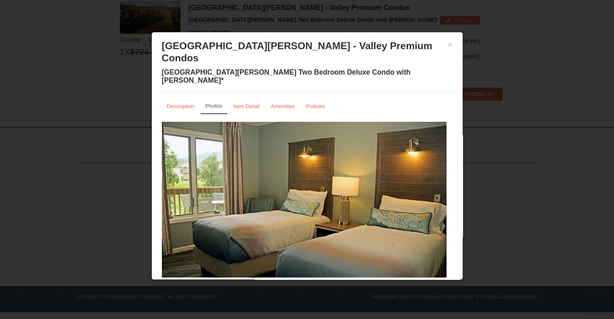
click at [266, 280] on span at bounding box center [268, 282] width 4 height 4
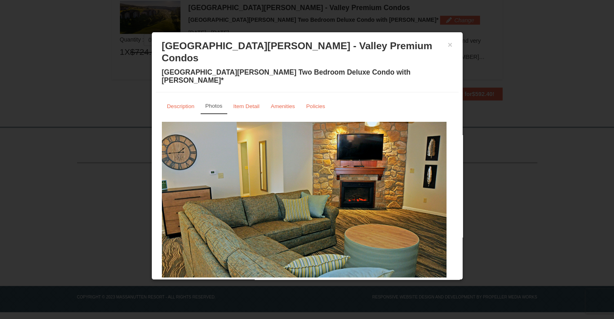
click at [276, 280] on span at bounding box center [278, 282] width 4 height 4
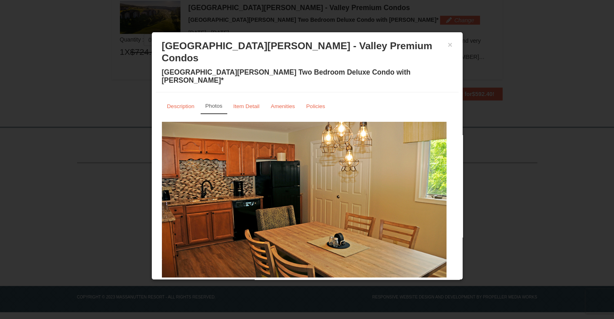
click at [286, 280] on span at bounding box center [288, 282] width 4 height 4
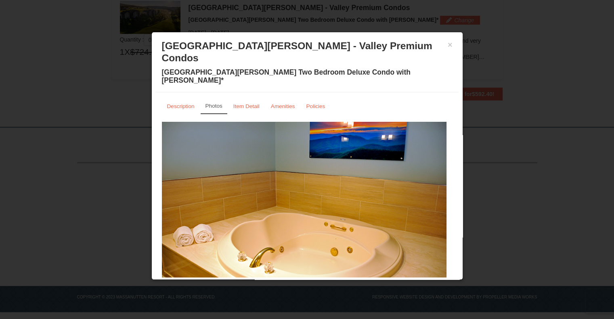
click at [295, 278] on button at bounding box center [298, 282] width 10 height 8
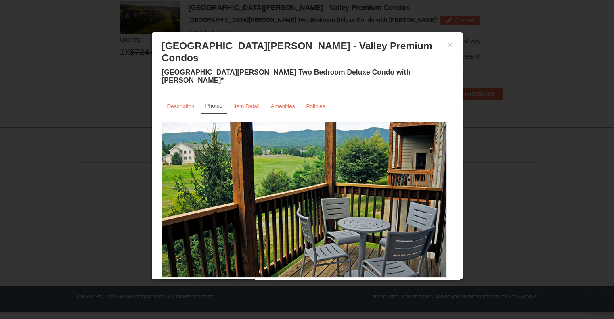
click at [305, 278] on button at bounding box center [307, 282] width 10 height 8
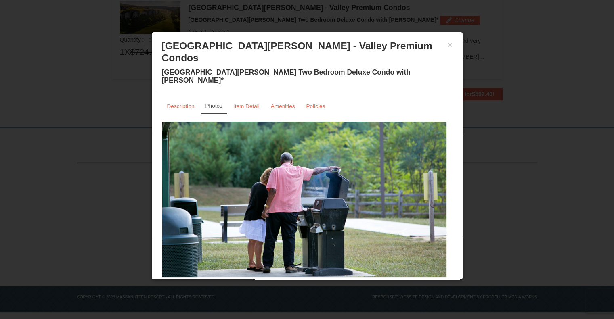
click at [315, 280] on span at bounding box center [317, 282] width 4 height 4
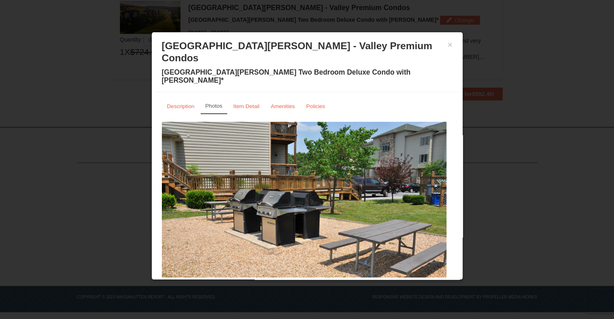
click at [324, 280] on span at bounding box center [326, 282] width 4 height 4
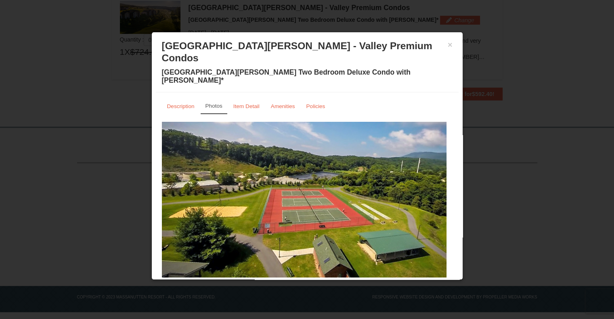
click at [334, 280] on span at bounding box center [336, 282] width 4 height 4
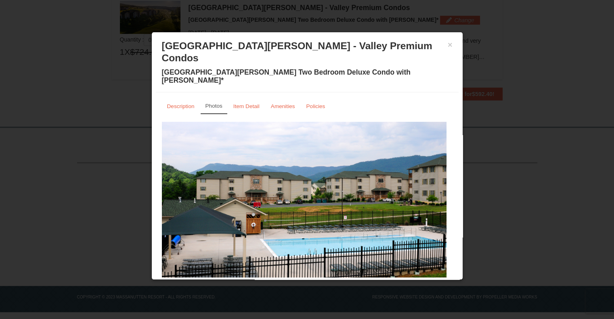
click at [500, 177] on div at bounding box center [307, 159] width 614 height 319
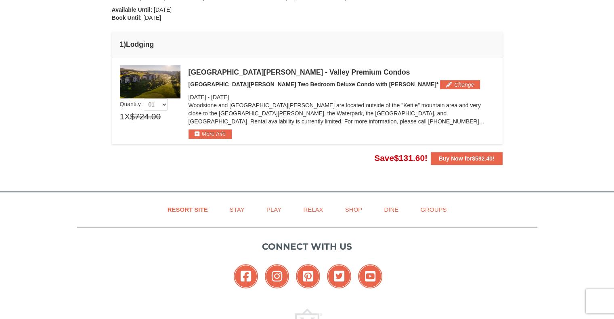
scroll to position [197, 0]
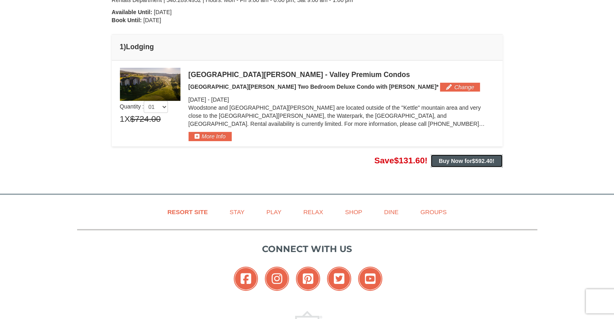
click at [472, 160] on span "$592.40" at bounding box center [482, 161] width 21 height 6
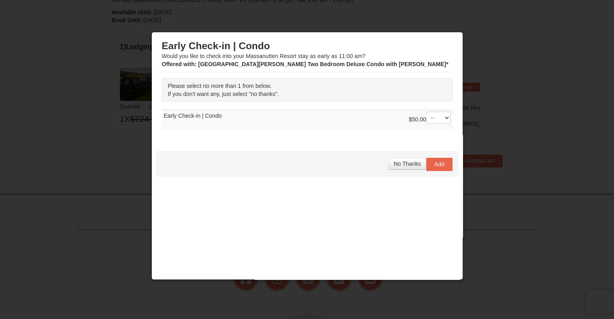
click at [213, 116] on td "$50.00 -- 01 Early Check-in | Condo" at bounding box center [307, 120] width 291 height 20
click at [491, 42] on div at bounding box center [307, 159] width 614 height 319
click at [407, 163] on span "No Thanks" at bounding box center [406, 164] width 27 height 6
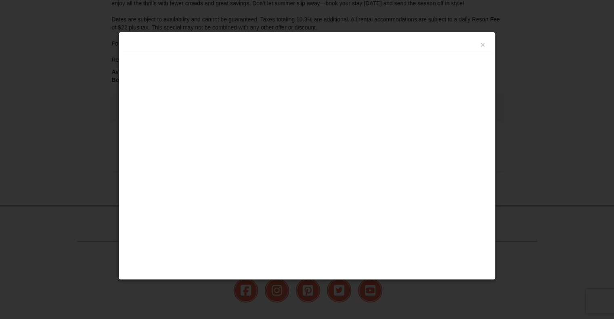
scroll to position [216, 0]
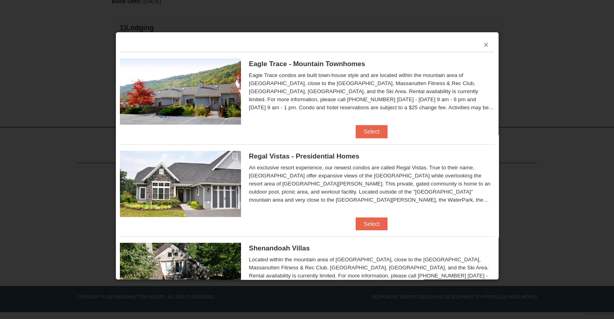
click at [483, 45] on button "×" at bounding box center [485, 45] width 5 height 8
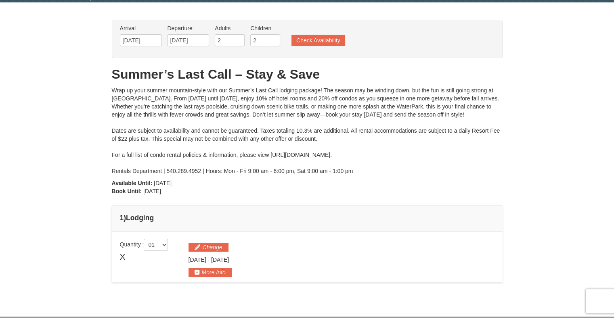
scroll to position [26, 0]
click at [313, 41] on button "Check Availability" at bounding box center [318, 40] width 54 height 11
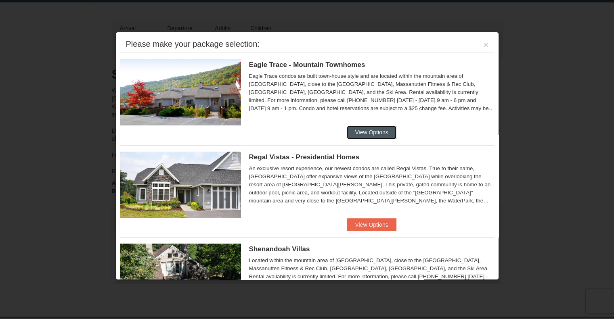
click at [356, 133] on button "View Options" at bounding box center [371, 132] width 49 height 13
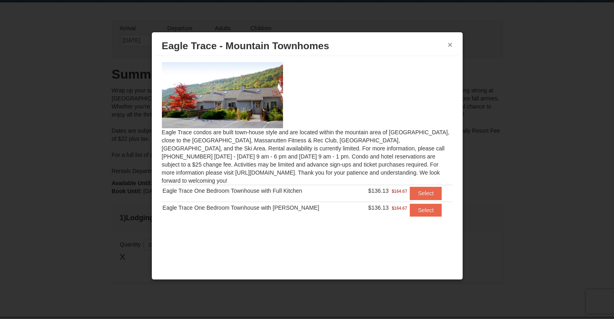
click at [449, 46] on button "×" at bounding box center [449, 45] width 5 height 8
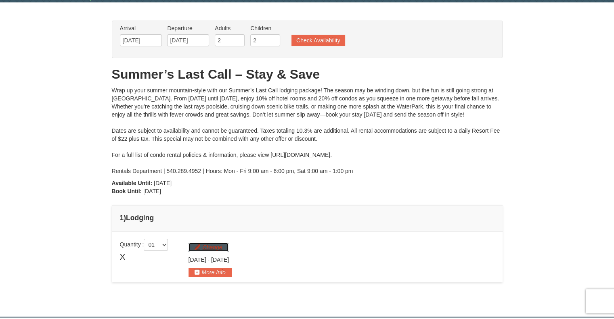
click at [210, 245] on button "Change" at bounding box center [208, 247] width 40 height 9
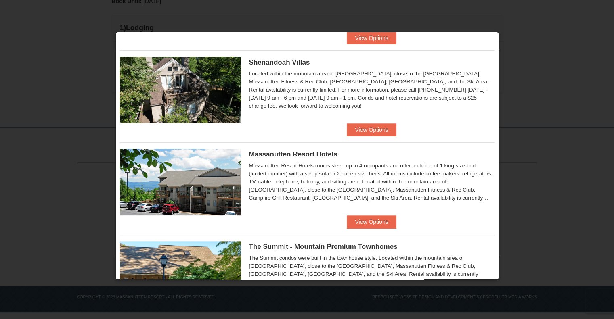
scroll to position [237, 0]
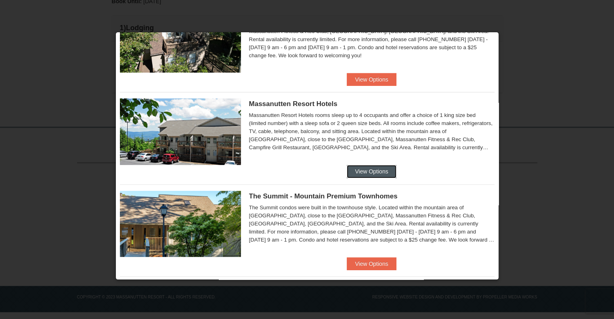
click at [377, 173] on button "View Options" at bounding box center [371, 171] width 49 height 13
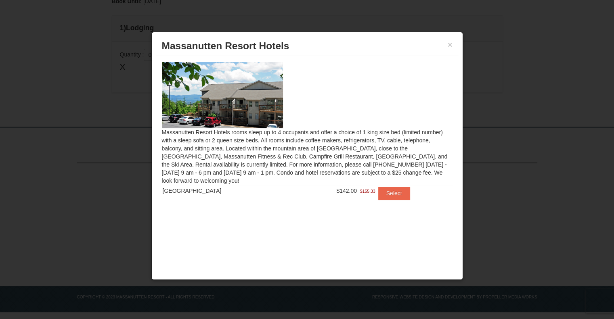
click at [478, 106] on div at bounding box center [307, 159] width 614 height 319
click at [449, 44] on button "×" at bounding box center [449, 45] width 5 height 8
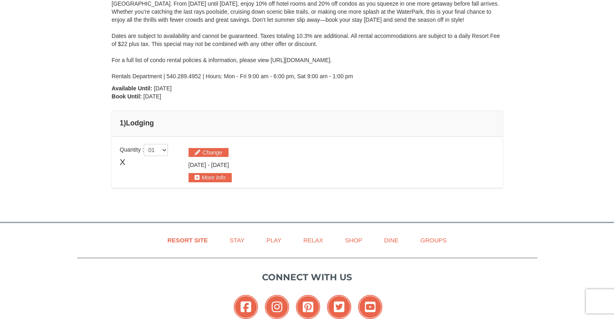
scroll to position [119, 0]
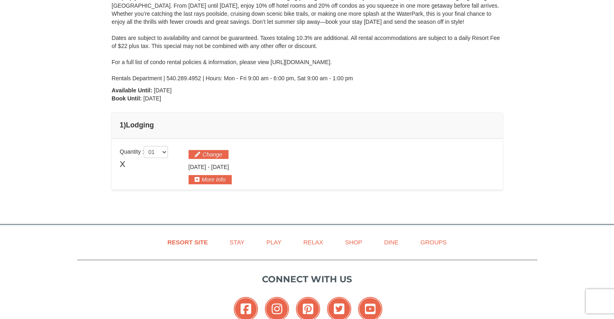
click at [218, 148] on div "Change [DATE] - [DATE]" at bounding box center [341, 165] width 306 height 38
click at [217, 154] on button "Change" at bounding box center [208, 154] width 40 height 9
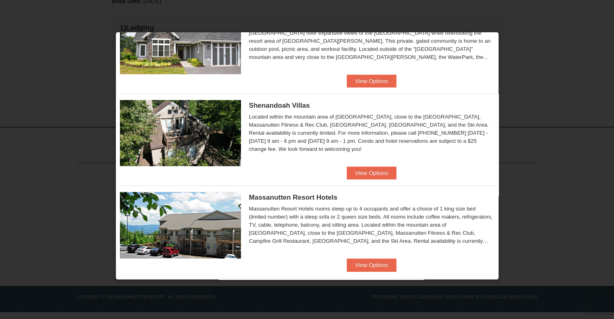
scroll to position [151, 0]
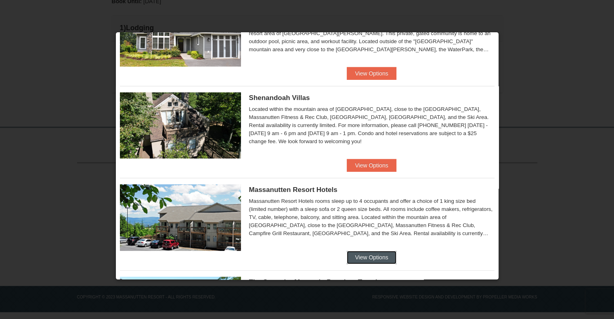
click at [354, 258] on button "View Options" at bounding box center [371, 257] width 49 height 13
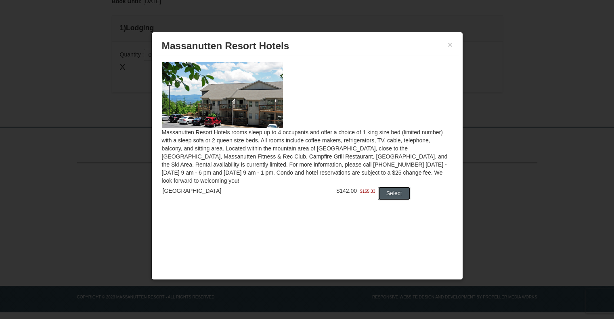
click at [383, 192] on button "Select" at bounding box center [394, 193] width 32 height 13
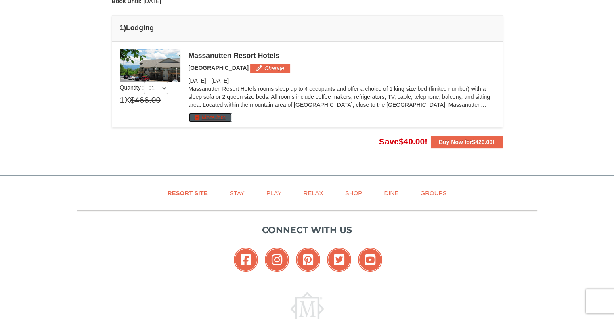
click at [225, 118] on button "More Info" at bounding box center [209, 117] width 43 height 9
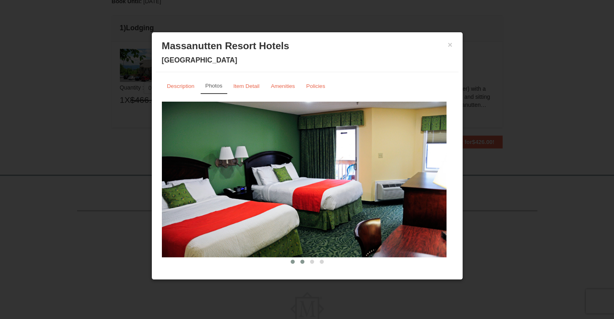
click at [298, 259] on button at bounding box center [302, 262] width 10 height 8
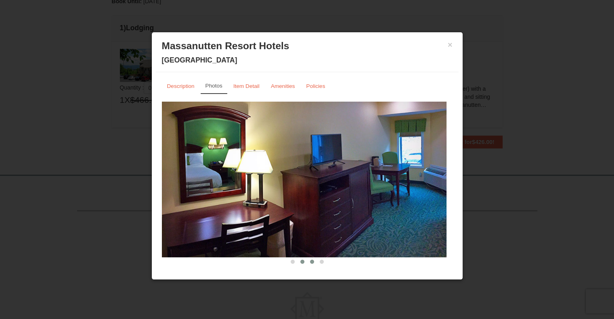
click at [307, 262] on button at bounding box center [312, 262] width 10 height 8
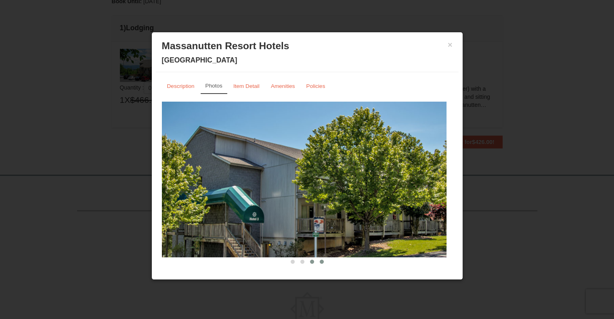
click at [317, 263] on button at bounding box center [322, 262] width 10 height 8
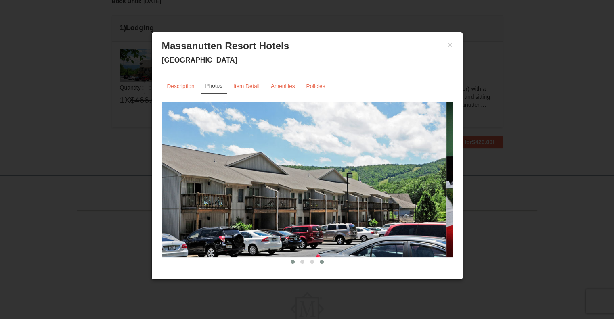
click at [291, 263] on span at bounding box center [293, 262] width 4 height 4
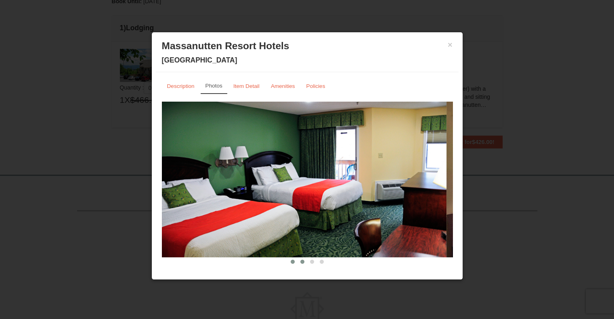
click at [300, 262] on span at bounding box center [302, 262] width 4 height 4
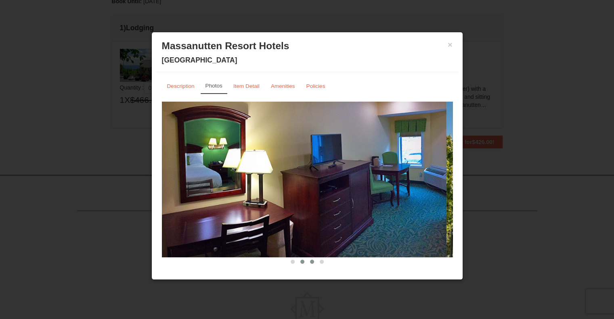
click at [310, 262] on span at bounding box center [312, 262] width 4 height 4
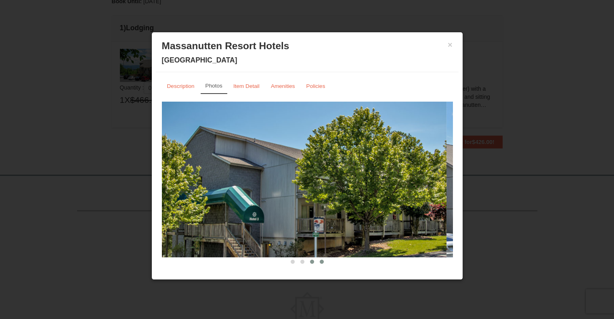
click at [319, 263] on button at bounding box center [322, 262] width 10 height 8
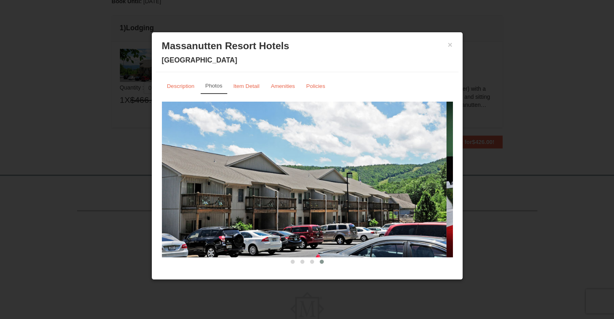
click at [527, 105] on div at bounding box center [307, 159] width 614 height 319
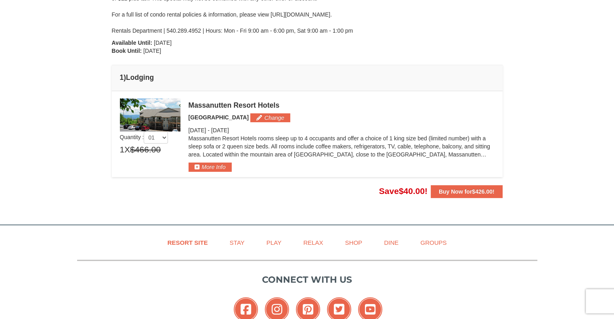
scroll to position [163, 0]
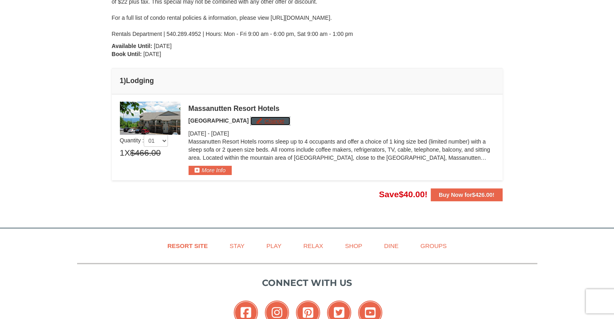
click at [263, 121] on button "Change" at bounding box center [270, 121] width 40 height 9
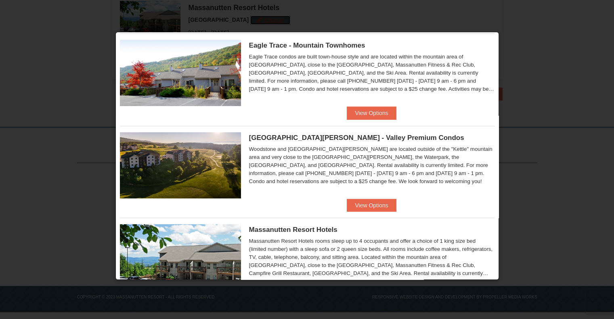
scroll to position [19, 0]
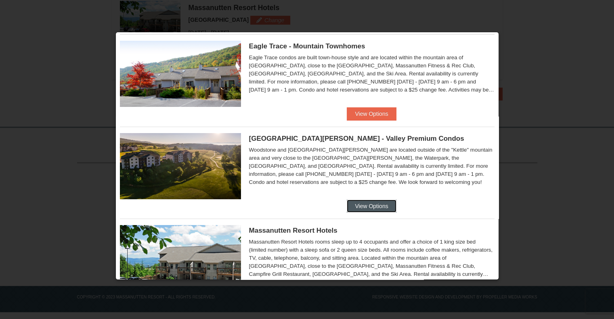
click at [369, 202] on button "View Options" at bounding box center [371, 206] width 49 height 13
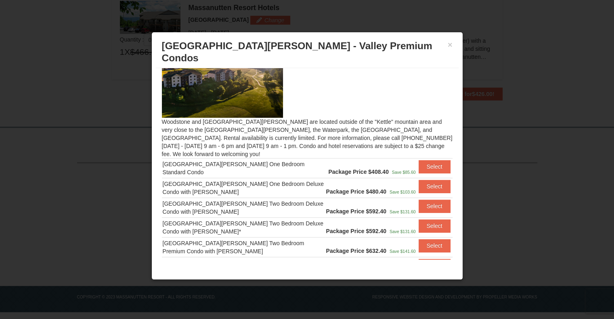
scroll to position [53, 0]
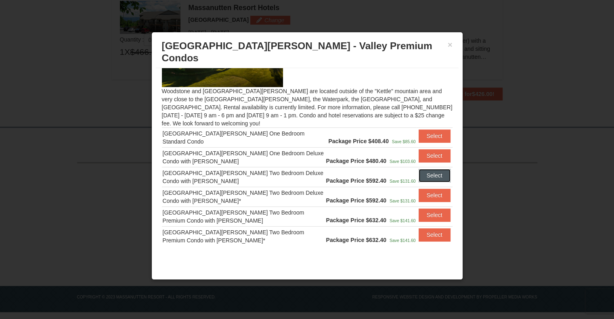
click at [424, 169] on button "Select" at bounding box center [434, 175] width 32 height 13
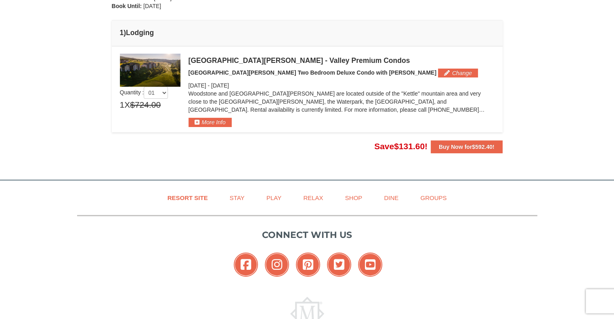
scroll to position [211, 0]
click at [445, 147] on strong "Buy Now for $592.40 !" at bounding box center [467, 147] width 56 height 6
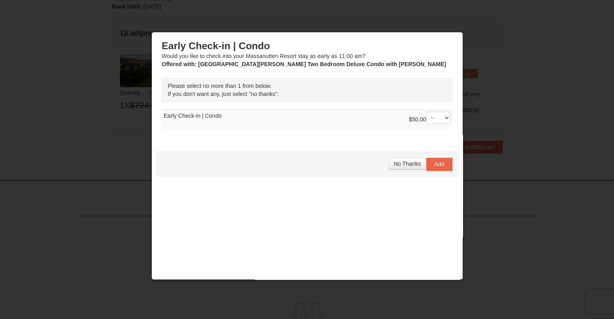
click at [497, 19] on div at bounding box center [307, 159] width 614 height 319
click at [405, 168] on button "No Thanks" at bounding box center [407, 164] width 38 height 12
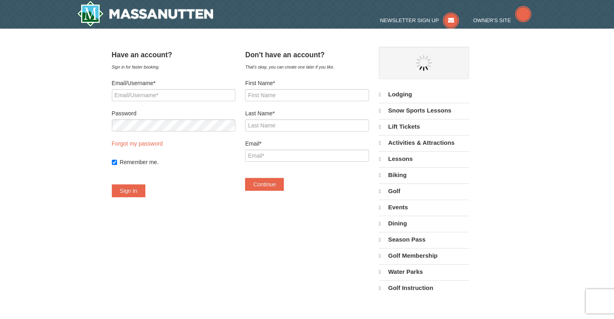
select select "9"
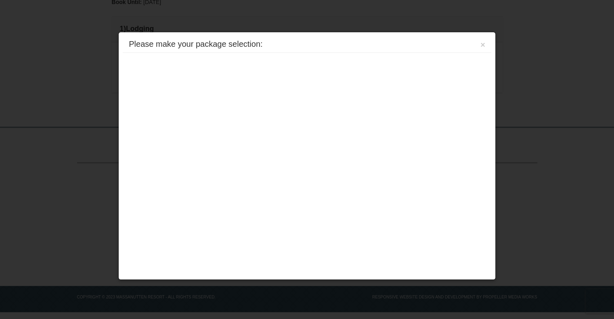
scroll to position [216, 0]
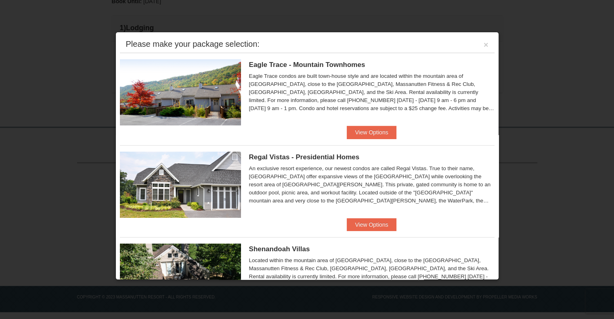
click at [523, 62] on div at bounding box center [307, 159] width 614 height 319
click at [483, 48] on button "×" at bounding box center [485, 45] width 5 height 8
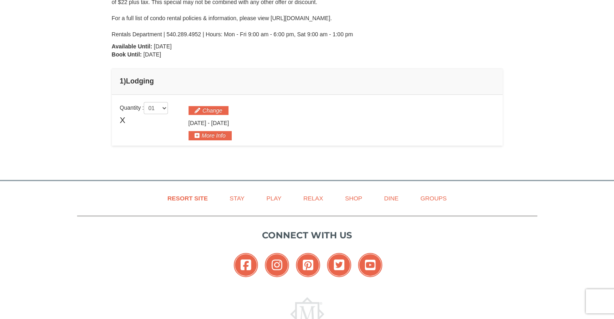
scroll to position [105, 0]
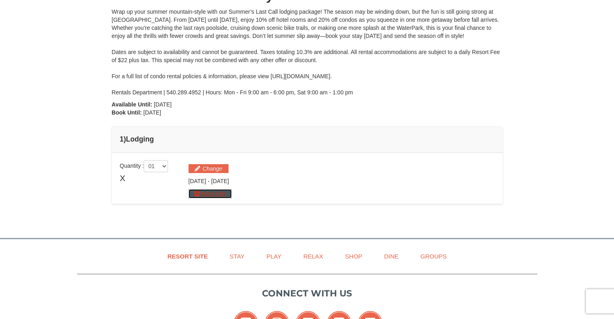
click at [206, 193] on button "More Info" at bounding box center [209, 193] width 43 height 9
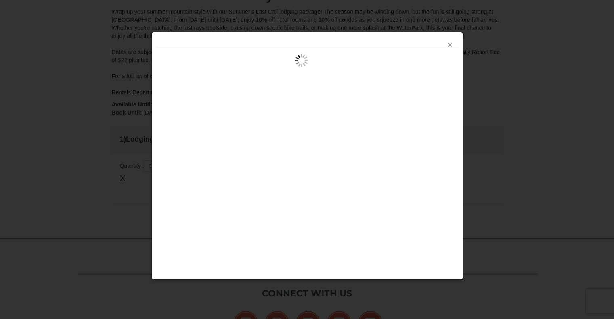
click at [452, 46] on button "×" at bounding box center [449, 45] width 5 height 8
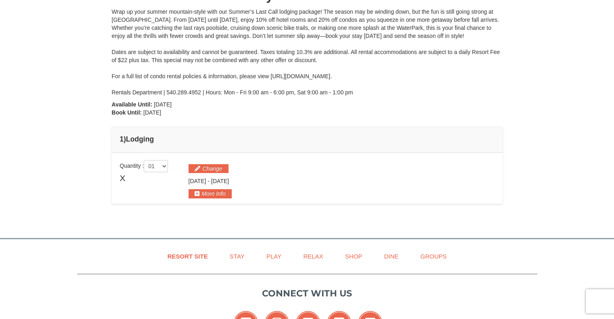
click at [207, 199] on td "Please make your package selection: × Book Now" at bounding box center [307, 178] width 391 height 51
click at [210, 195] on button "More Info" at bounding box center [209, 193] width 43 height 9
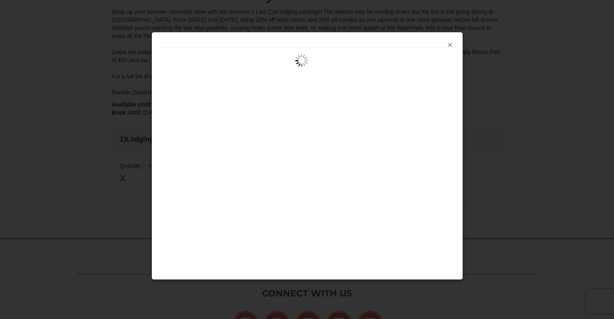
click at [452, 43] on div "×" at bounding box center [307, 42] width 303 height 12
click at [453, 43] on div "×" at bounding box center [307, 42] width 303 height 12
click at [452, 43] on button "×" at bounding box center [449, 45] width 5 height 8
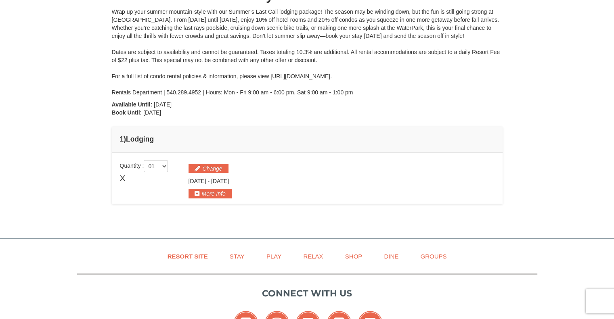
scroll to position [0, 0]
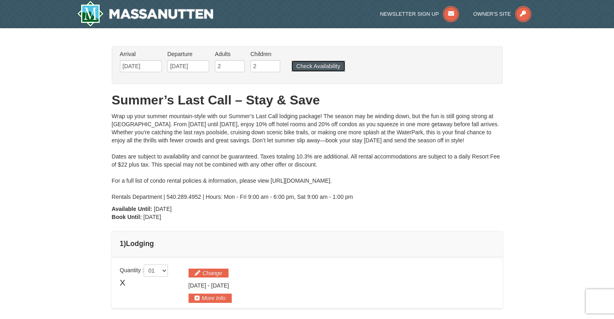
click at [307, 66] on button "Check Availability" at bounding box center [318, 66] width 54 height 11
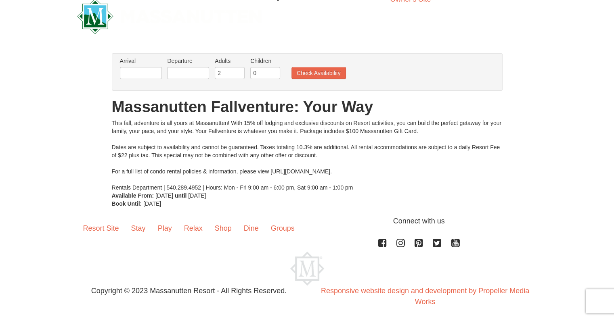
scroll to position [16, 0]
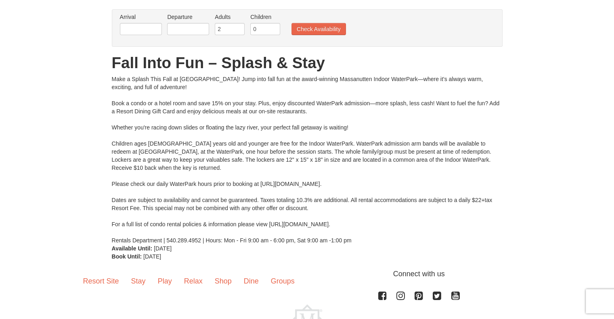
scroll to position [57, 0]
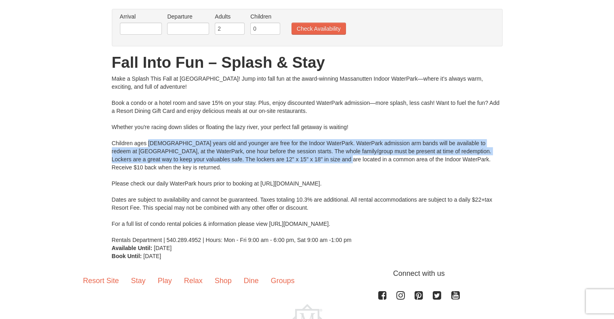
drag, startPoint x: 147, startPoint y: 142, endPoint x: 302, endPoint y: 161, distance: 156.1
click at [302, 161] on div "Make a Splash This Fall at [GEOGRAPHIC_DATA]! Jump into fall fun at the award-w…" at bounding box center [307, 159] width 391 height 169
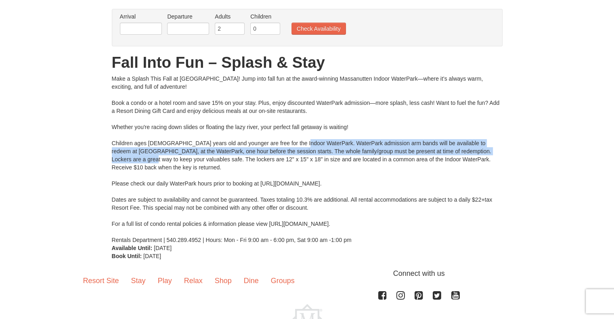
drag, startPoint x: 297, startPoint y: 143, endPoint x: 502, endPoint y: 147, distance: 204.6
click at [502, 147] on div "Make a Splash This Fall at [GEOGRAPHIC_DATA]! Jump into fall fun at the award-w…" at bounding box center [307, 159] width 391 height 169
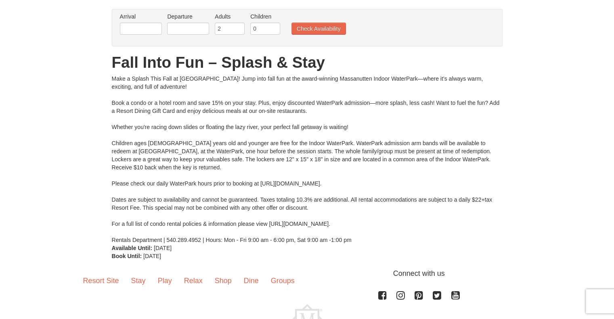
click at [249, 157] on div "Make a Splash This Fall at [GEOGRAPHIC_DATA]! Jump into fall fun at the award-w…" at bounding box center [307, 159] width 391 height 169
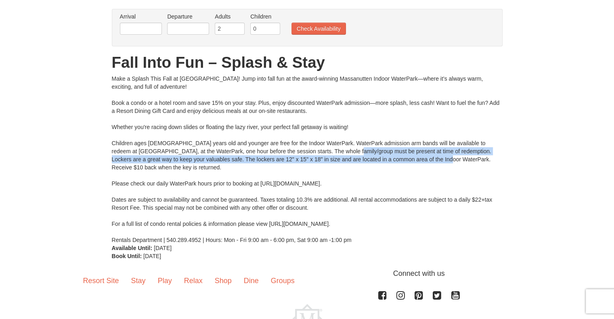
drag, startPoint x: 326, startPoint y: 153, endPoint x: 405, endPoint y: 162, distance: 79.2
click at [405, 162] on div "Make a Splash This Fall at [GEOGRAPHIC_DATA]! Jump into fall fun at the award-w…" at bounding box center [307, 159] width 391 height 169
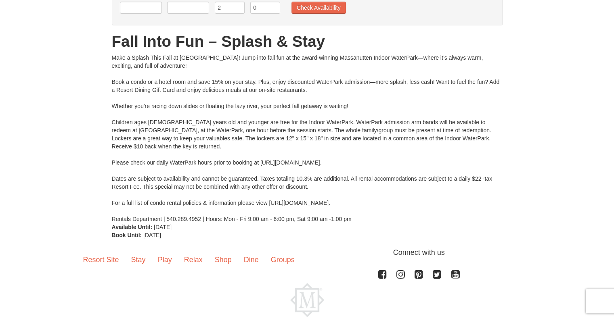
scroll to position [58, 0]
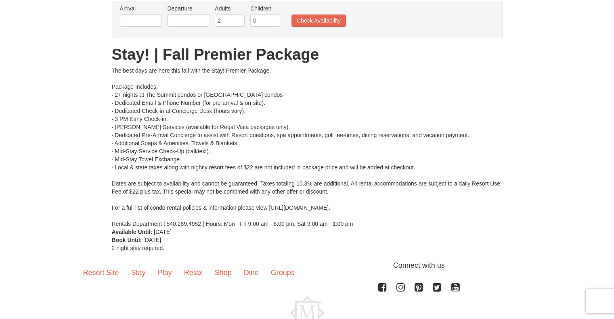
scroll to position [53, 0]
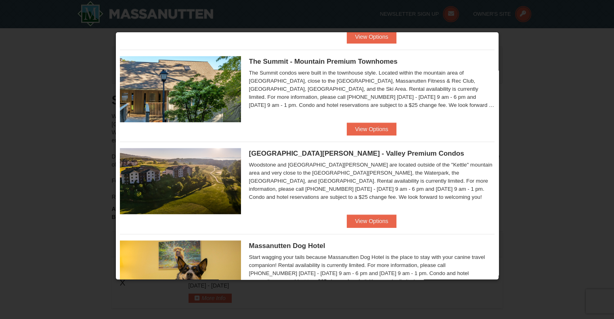
scroll to position [371, 0]
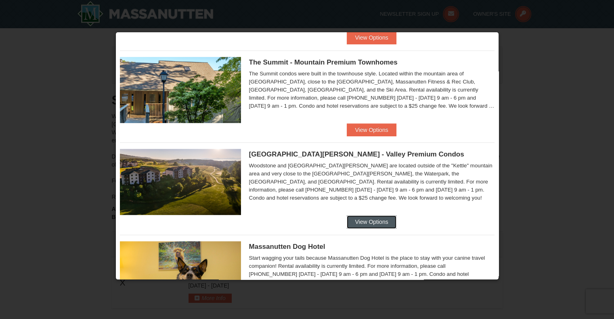
click at [378, 223] on button "View Options" at bounding box center [371, 221] width 49 height 13
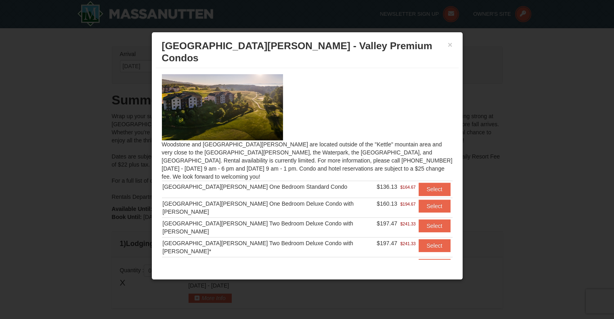
click at [478, 87] on div at bounding box center [307, 159] width 614 height 319
click at [449, 47] on button "×" at bounding box center [449, 45] width 5 height 8
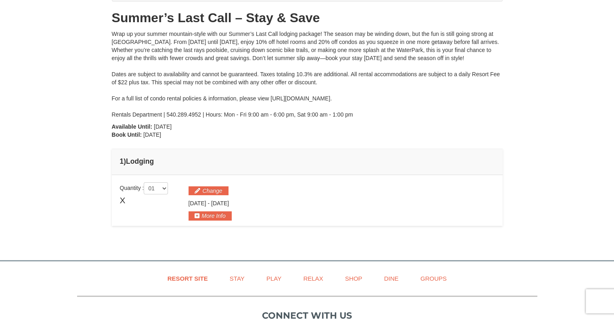
scroll to position [85, 0]
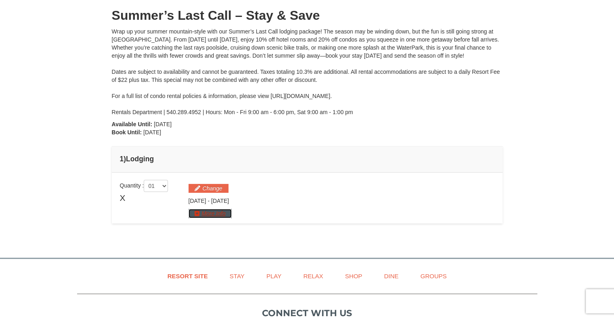
click at [214, 211] on button "More Info" at bounding box center [209, 213] width 43 height 9
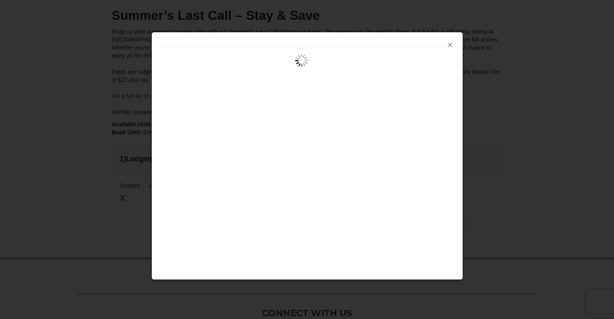
click at [450, 46] on button "×" at bounding box center [449, 45] width 5 height 8
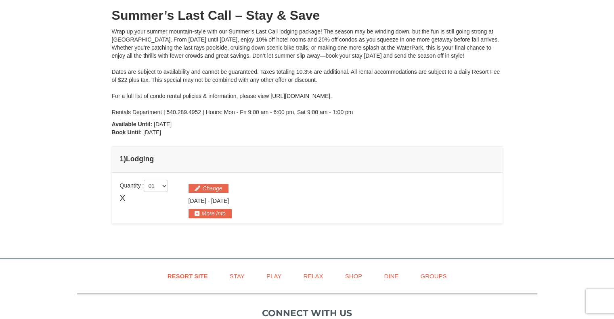
click at [123, 197] on span "X" at bounding box center [123, 198] width 6 height 12
click at [130, 196] on div "X" at bounding box center [150, 198] width 61 height 12
click at [224, 186] on button "Change" at bounding box center [208, 188] width 40 height 9
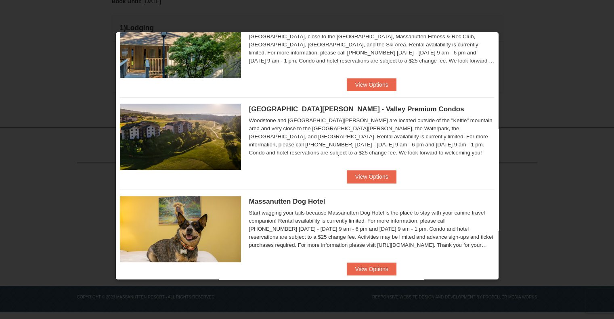
scroll to position [417, 0]
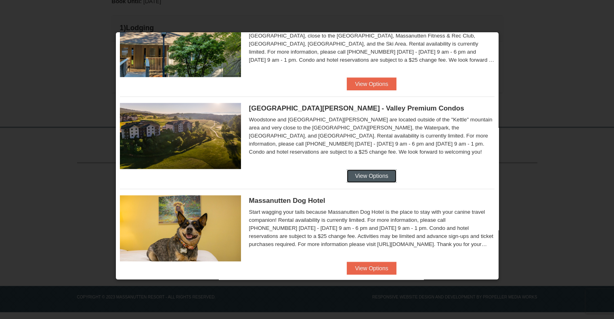
click at [365, 172] on button "View Options" at bounding box center [371, 175] width 49 height 13
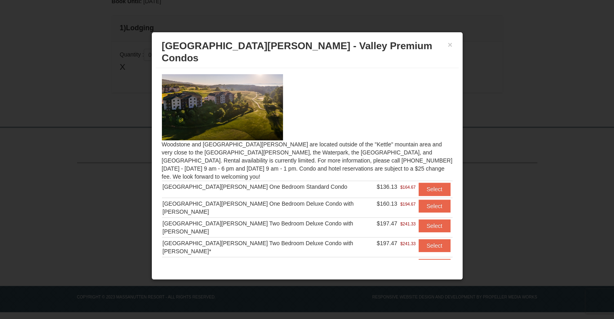
scroll to position [35, 0]
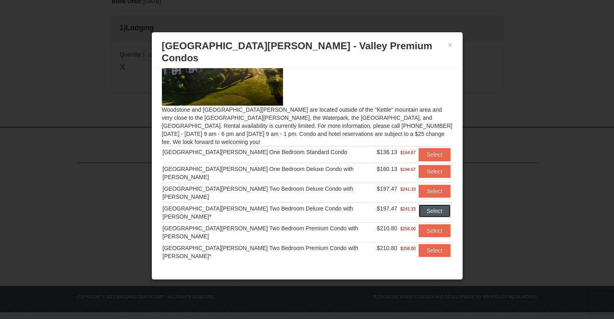
click at [421, 205] on button "Select" at bounding box center [434, 211] width 32 height 13
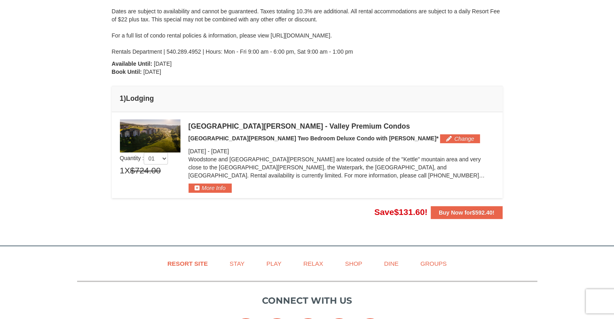
scroll to position [145, 0]
click at [217, 184] on button "More Info" at bounding box center [209, 188] width 43 height 9
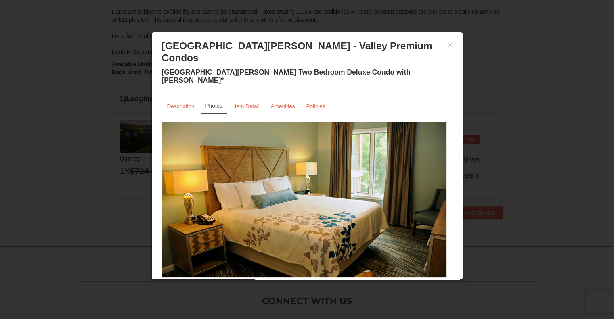
click at [283, 278] on button at bounding box center [288, 282] width 10 height 8
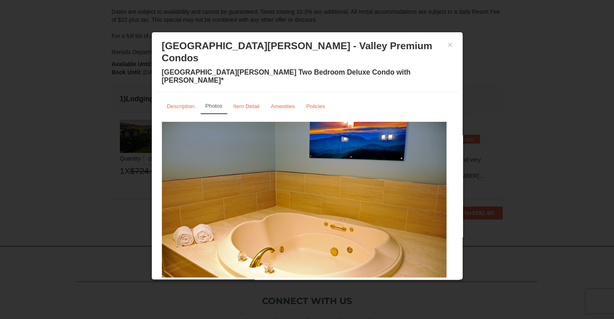
click at [295, 280] on span at bounding box center [297, 282] width 4 height 4
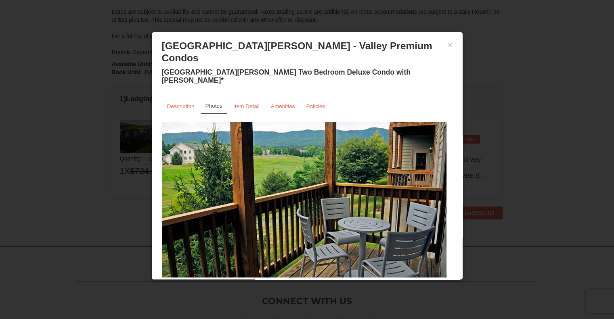
click at [305, 280] on span at bounding box center [307, 282] width 4 height 4
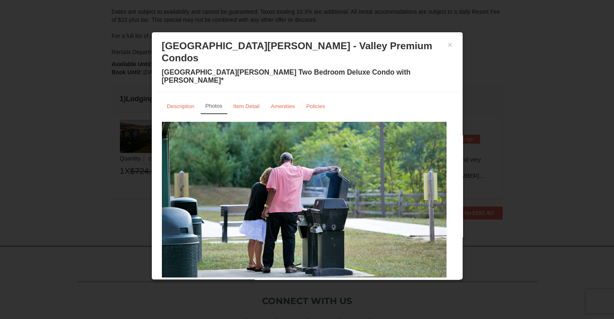
click at [463, 210] on div at bounding box center [307, 159] width 614 height 319
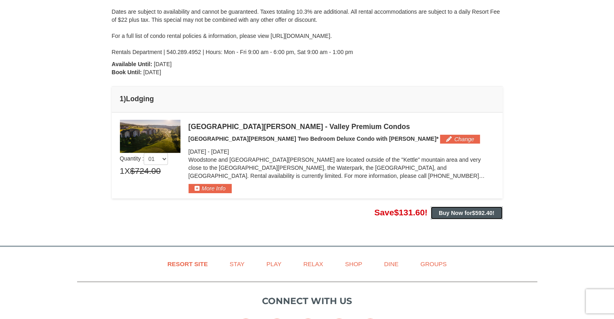
click at [447, 213] on strong "Buy Now for $592.40 !" at bounding box center [467, 213] width 56 height 6
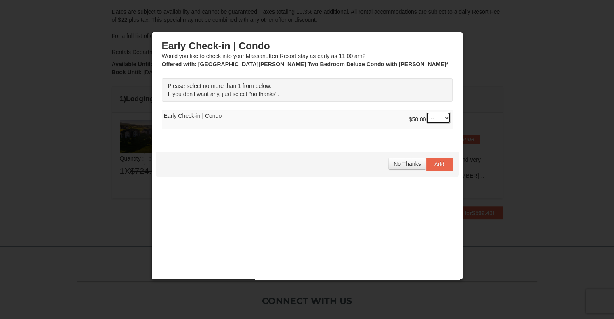
click at [436, 116] on select "-- 01" at bounding box center [438, 118] width 24 height 12
select select "1"
click at [426, 112] on select "-- 01" at bounding box center [438, 118] width 24 height 12
click at [431, 159] on button "Add" at bounding box center [439, 164] width 26 height 13
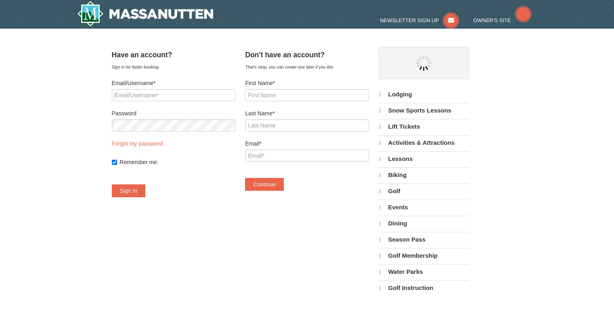
select select "9"
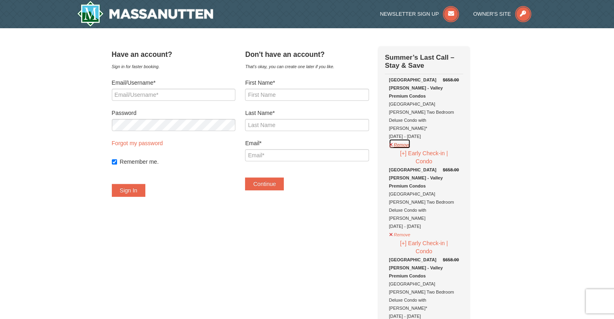
click at [407, 139] on button "Remove" at bounding box center [400, 144] width 22 height 10
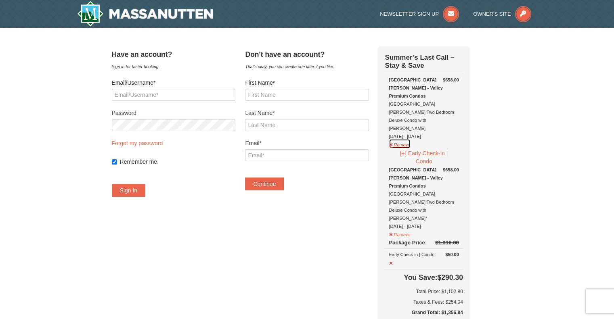
click at [410, 139] on button "Remove" at bounding box center [400, 144] width 22 height 10
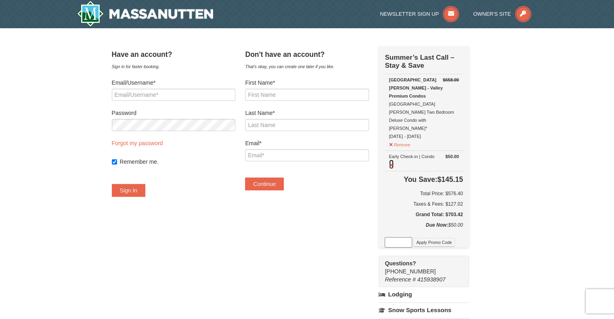
click at [394, 159] on button at bounding box center [391, 164] width 5 height 10
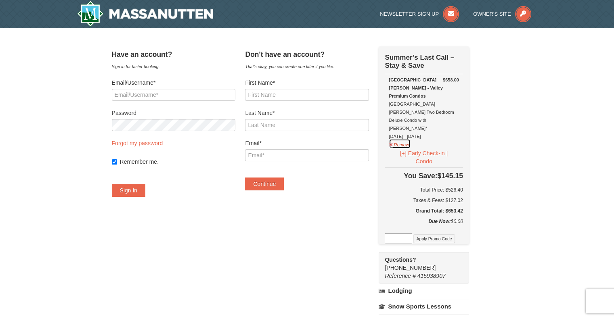
click at [410, 139] on button "Remove" at bounding box center [400, 144] width 22 height 10
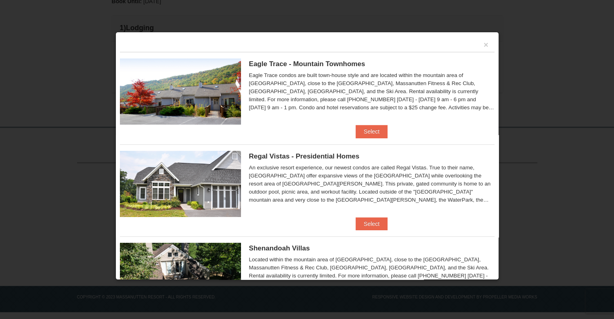
scroll to position [104, 0]
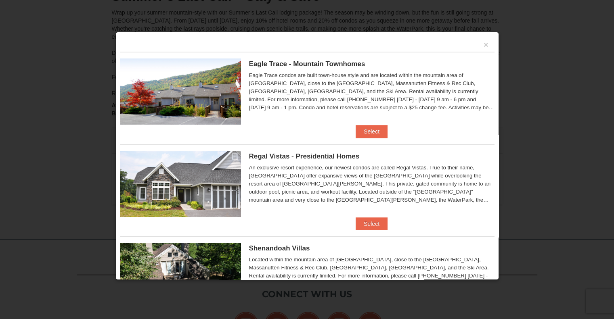
click at [476, 44] on div "×" at bounding box center [307, 44] width 374 height 16
click at [483, 44] on button "×" at bounding box center [485, 45] width 5 height 8
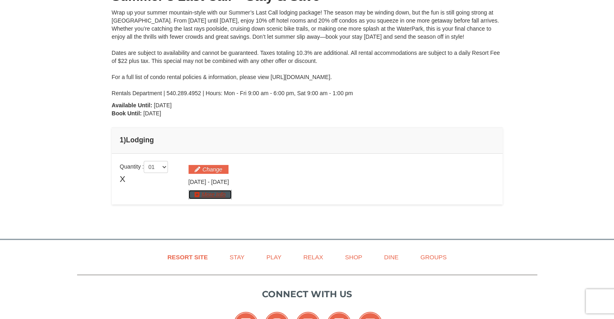
click at [211, 191] on button "More Info" at bounding box center [209, 194] width 43 height 9
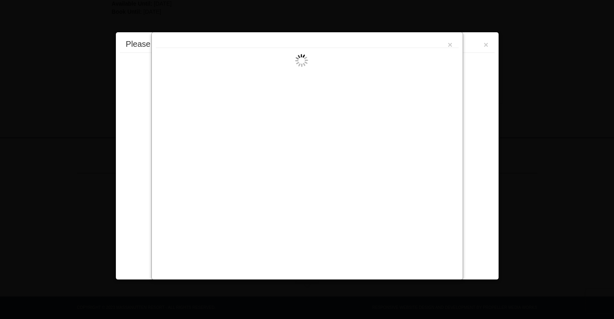
scroll to position [216, 0]
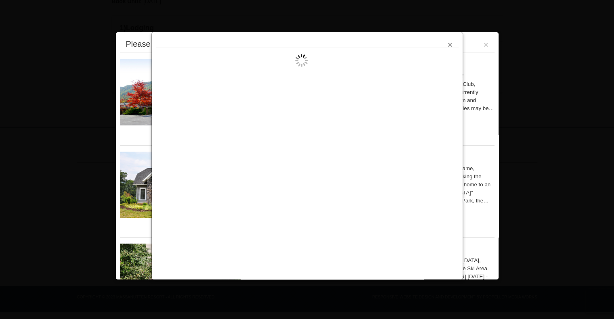
click at [449, 46] on button "×" at bounding box center [449, 45] width 5 height 8
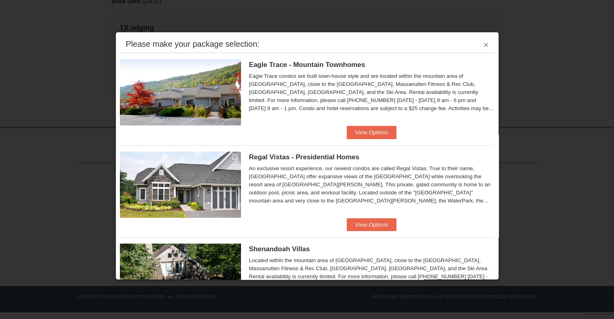
click at [483, 48] on button "×" at bounding box center [485, 45] width 5 height 8
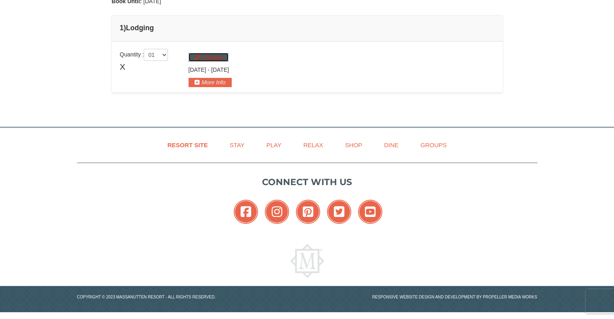
click at [225, 56] on button "Change" at bounding box center [208, 57] width 40 height 9
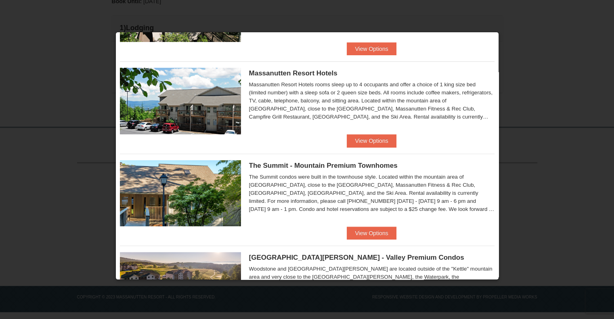
scroll to position [374, 0]
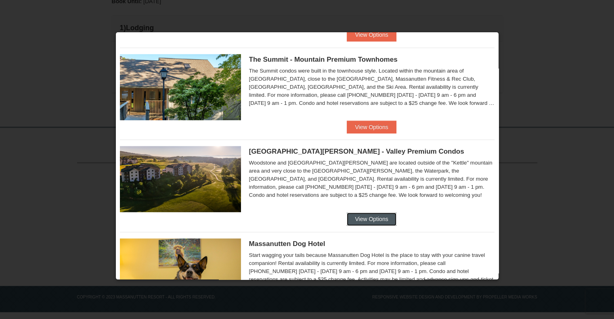
click at [358, 217] on button "View Options" at bounding box center [371, 219] width 49 height 13
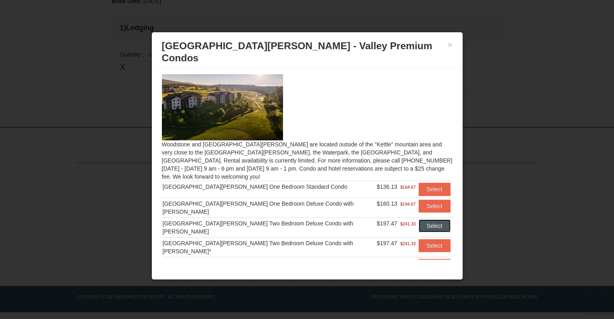
click at [419, 220] on button "Select" at bounding box center [434, 226] width 32 height 13
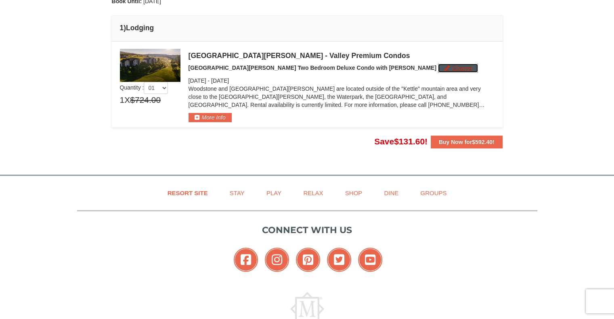
click at [438, 68] on button "Change" at bounding box center [458, 68] width 40 height 9
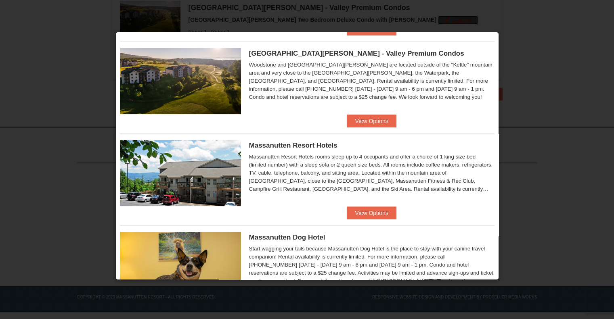
scroll to position [103, 0]
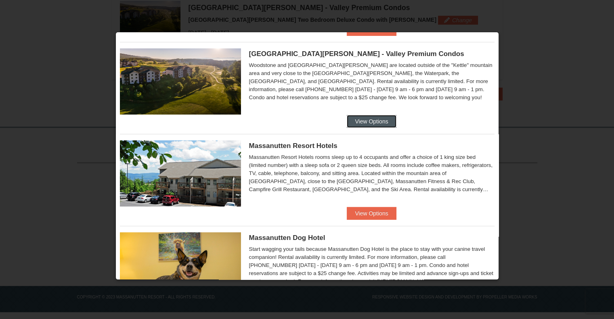
click at [359, 122] on button "View Options" at bounding box center [371, 121] width 49 height 13
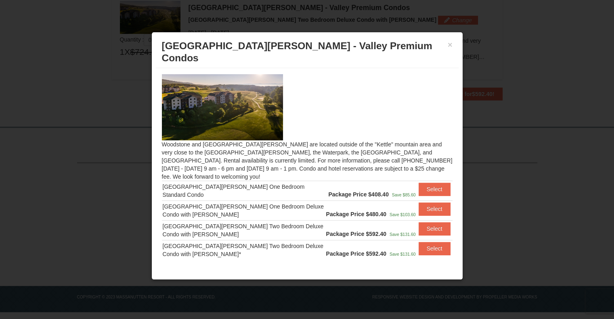
scroll to position [53, 0]
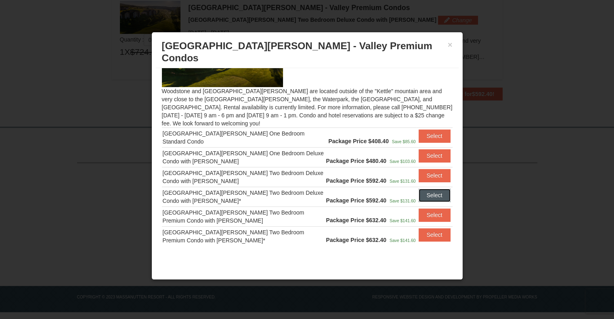
click at [437, 189] on button "Select" at bounding box center [434, 195] width 32 height 13
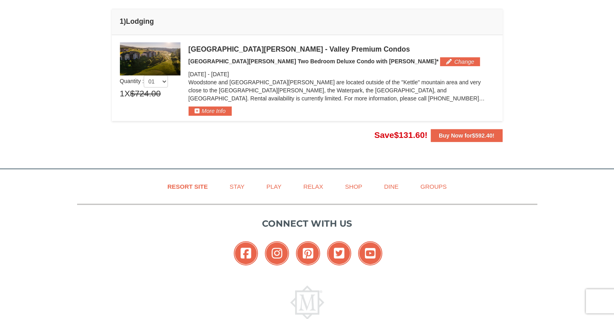
scroll to position [222, 0]
click at [456, 133] on strong "Buy Now for $592.40 !" at bounding box center [467, 136] width 56 height 6
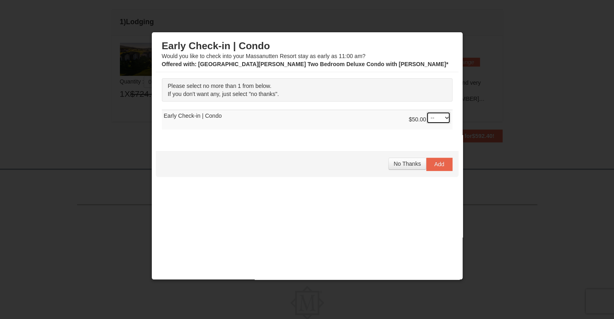
click at [433, 112] on select "-- 01" at bounding box center [438, 118] width 24 height 12
select select "1"
click at [426, 112] on select "-- 01" at bounding box center [438, 118] width 24 height 12
click at [429, 167] on button "Add" at bounding box center [439, 164] width 26 height 13
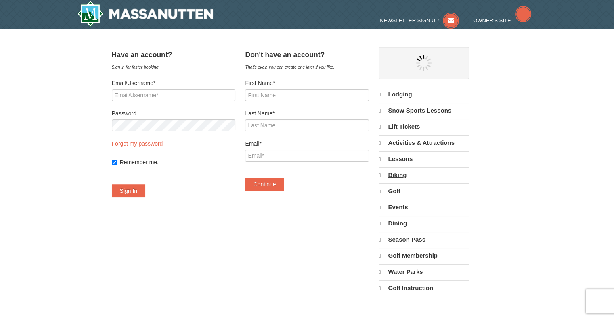
select select "9"
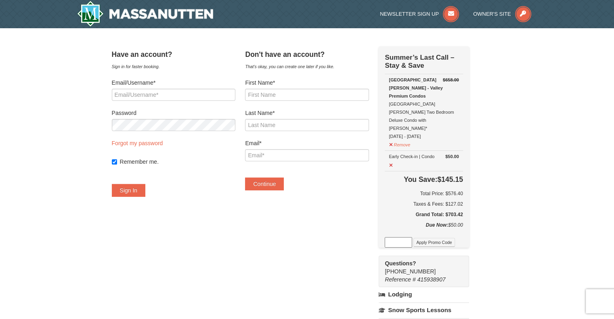
scroll to position [22, 0]
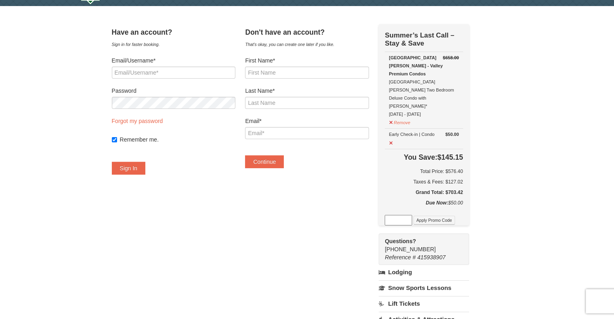
drag, startPoint x: 454, startPoint y: 171, endPoint x: 471, endPoint y: 173, distance: 17.1
click at [462, 173] on td "You Save: $145.15 Total Price: $576.40 Taxes & Fees: $127.02 Grand Total: $703.…" at bounding box center [424, 174] width 78 height 50
click at [496, 162] on div "Have an account? Sign in for faster booking. Email/Username* Password Forgot my…" at bounding box center [307, 242] width 391 height 437
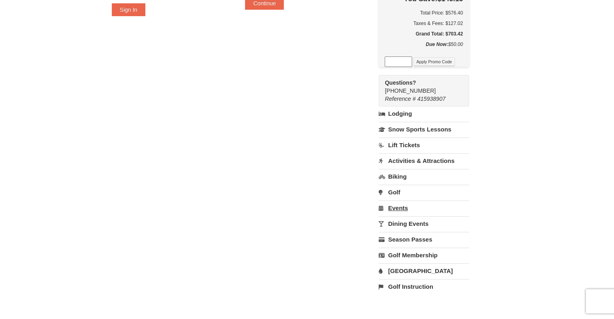
scroll to position [182, 0]
click at [423, 263] on link "[GEOGRAPHIC_DATA]" at bounding box center [423, 270] width 90 height 15
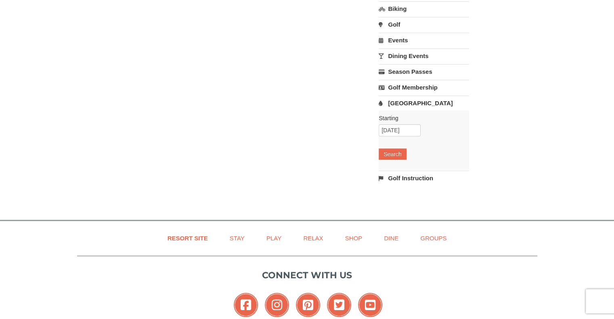
scroll to position [349, 0]
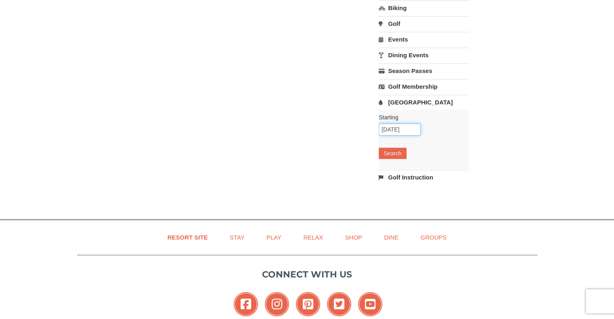
click at [406, 123] on input "09/07/2025" at bounding box center [399, 129] width 42 height 12
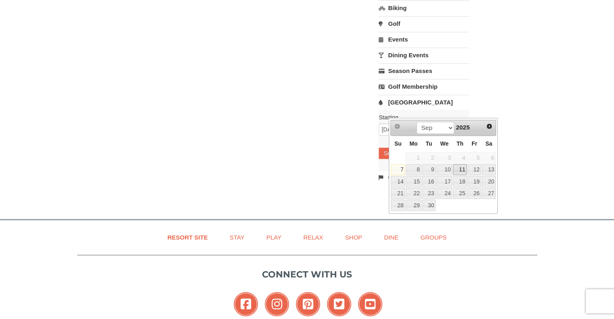
click at [460, 171] on link "11" at bounding box center [460, 169] width 14 height 11
type input "[DATE]"
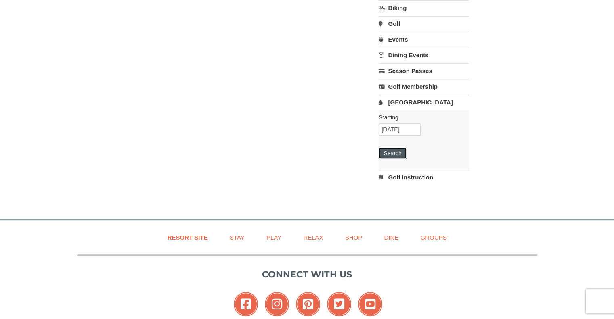
click at [405, 148] on button "Search" at bounding box center [391, 153] width 27 height 11
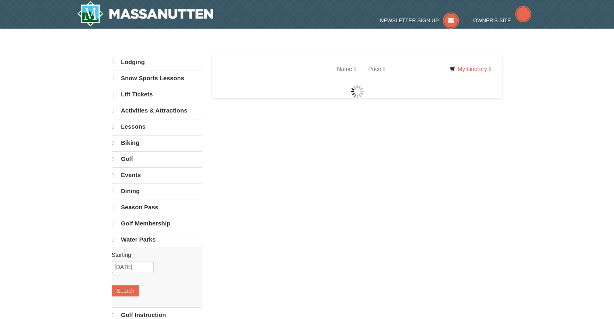
select select "9"
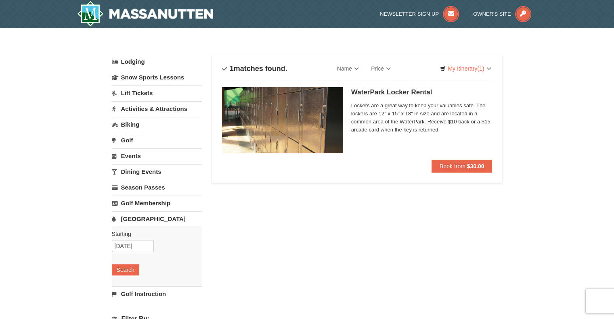
click at [148, 107] on link "Activities & Attractions" at bounding box center [157, 108] width 90 height 15
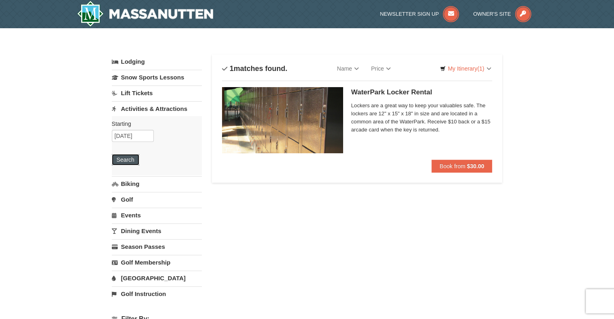
click at [129, 157] on button "Search" at bounding box center [125, 159] width 27 height 11
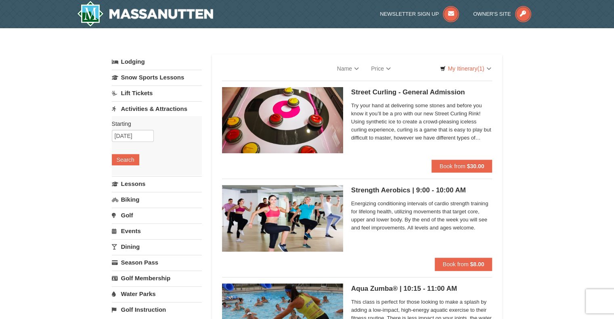
select select "9"
